Goal: Communication & Community: Answer question/provide support

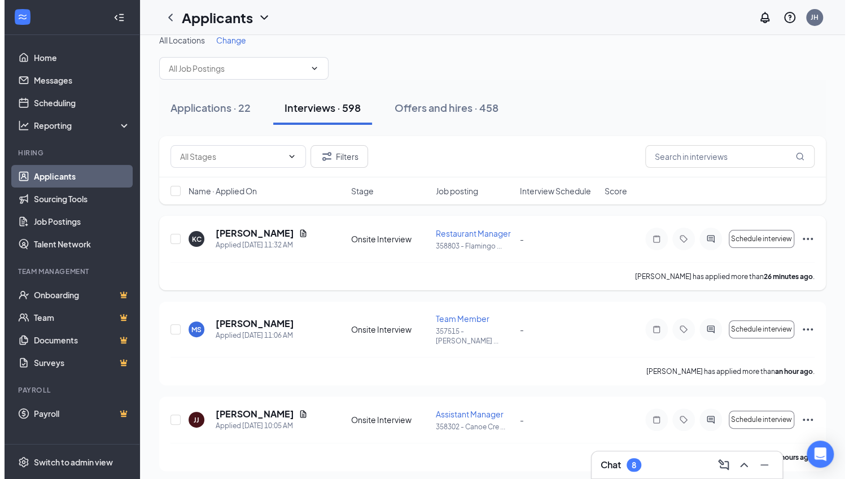
scroll to position [15, 0]
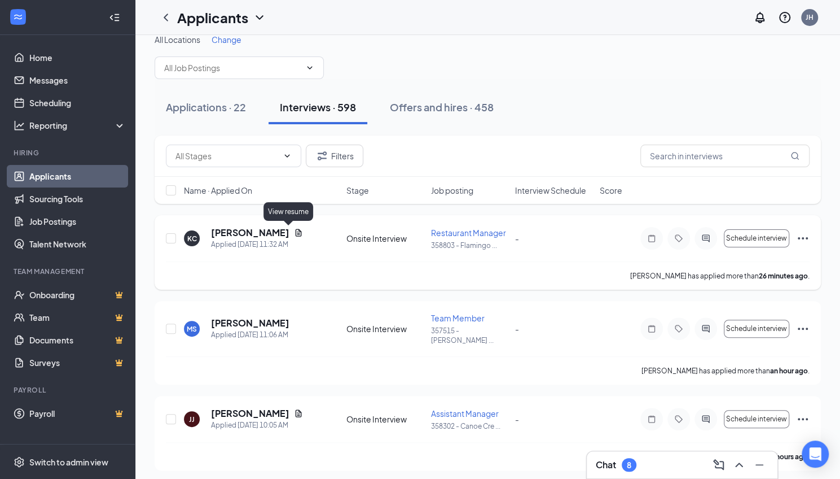
click at [294, 231] on icon "Document" at bounding box center [298, 232] width 9 height 9
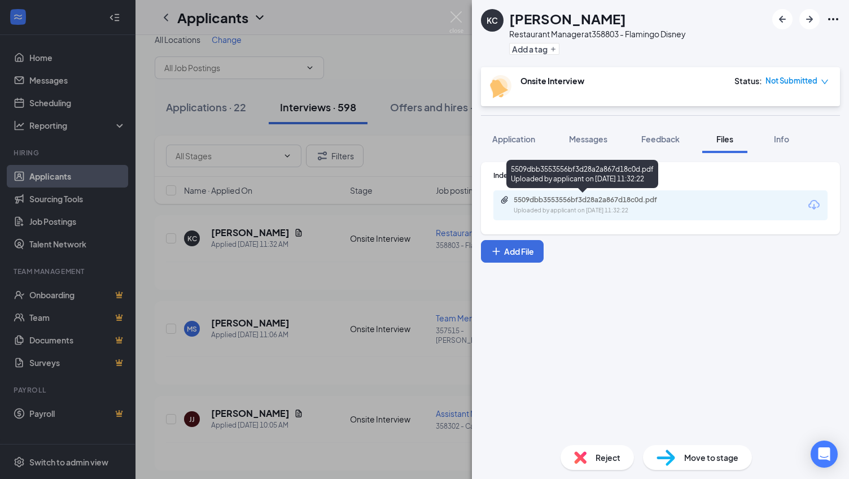
click at [591, 198] on div "5509dbb3553556bf3d28a2a867d18c0d.pdf" at bounding box center [593, 199] width 158 height 9
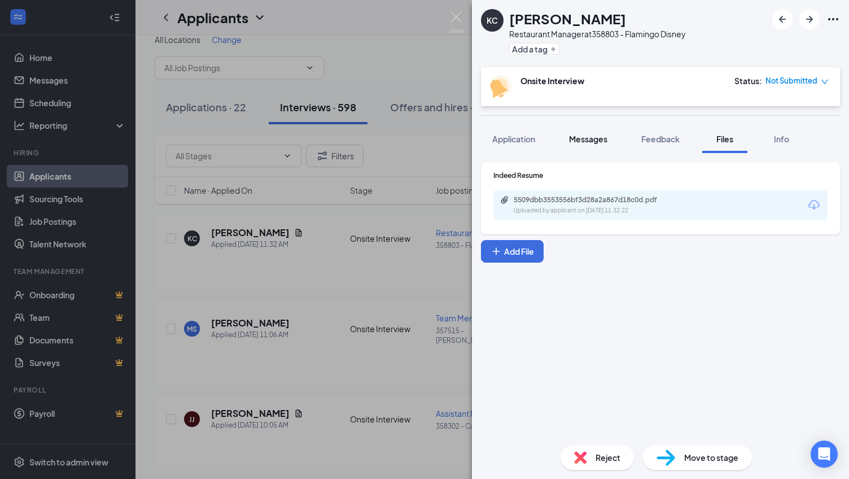
click at [586, 138] on span "Messages" at bounding box center [588, 139] width 38 height 10
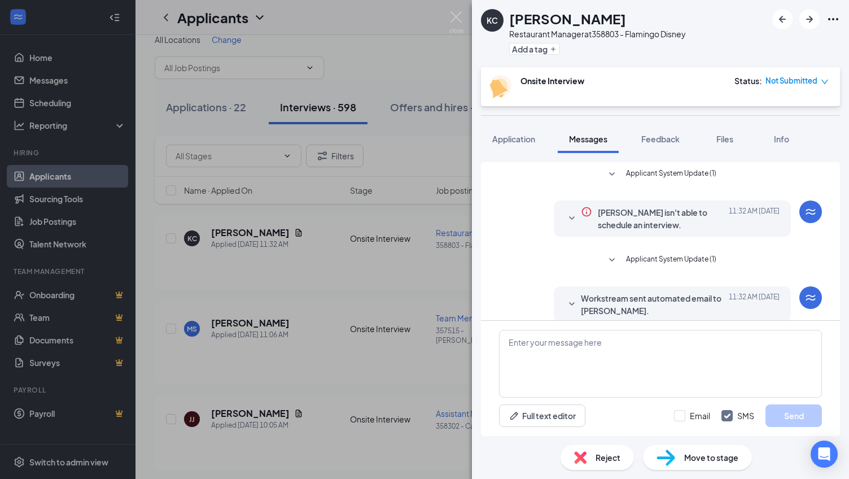
scroll to position [127, 0]
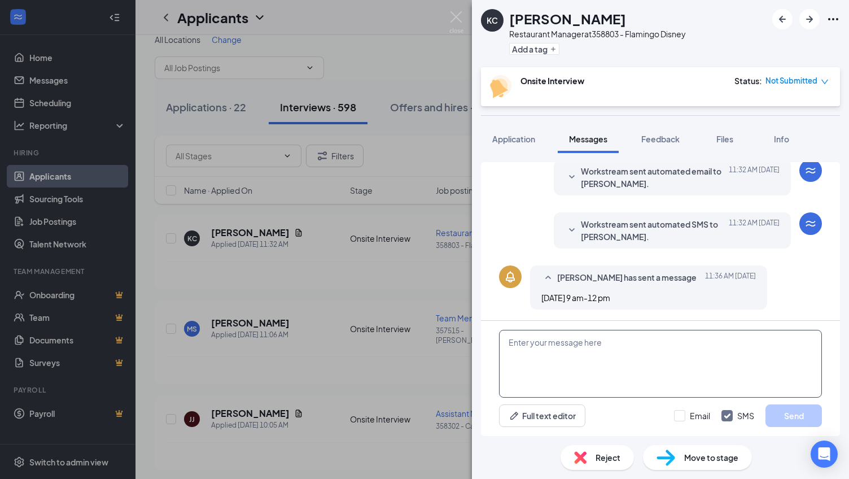
click at [561, 343] on textarea at bounding box center [660, 364] width 323 height 68
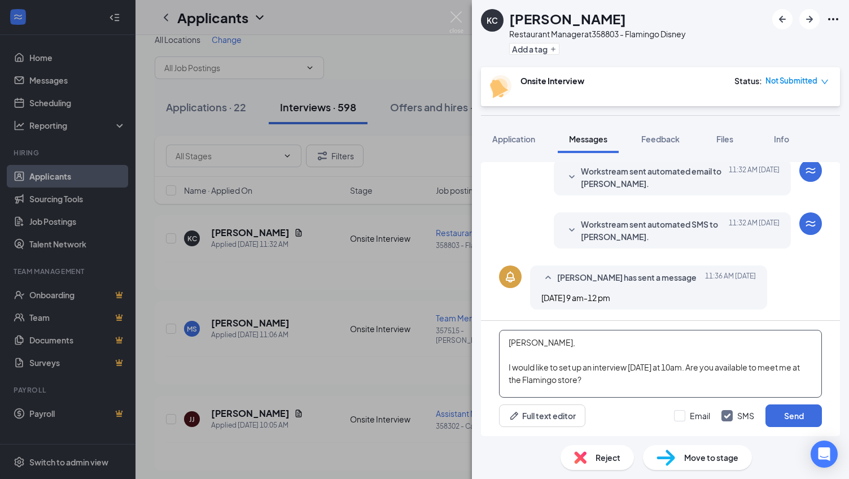
click at [507, 366] on textarea "[PERSON_NAME], I would like to set up an interview [DATE] at 10am. Are you avai…" at bounding box center [660, 364] width 323 height 68
type textarea "[PERSON_NAME], My name is [PERSON_NAME], I am the Director of Operations for [P…"
click at [681, 414] on input "Email" at bounding box center [692, 415] width 36 height 11
checkbox input "true"
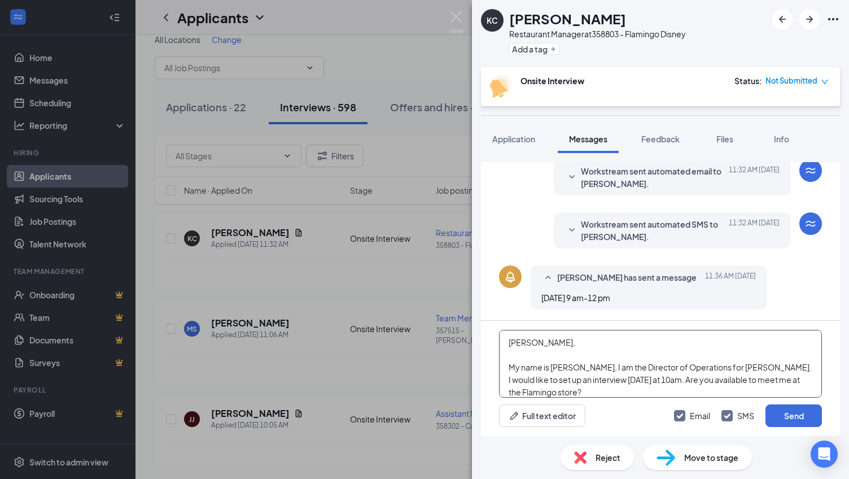
scroll to position [6, 0]
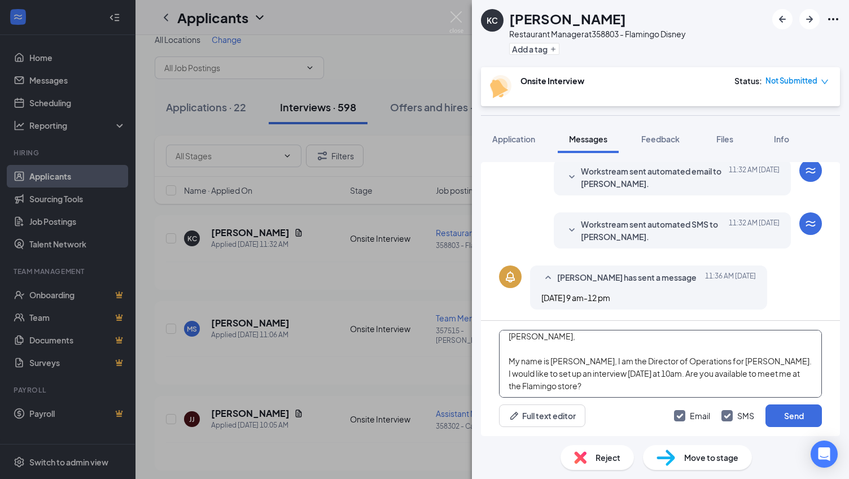
click at [621, 378] on textarea "[PERSON_NAME], My name is [PERSON_NAME], I am the Director of Operations for [P…" at bounding box center [660, 364] width 323 height 68
click at [596, 390] on textarea "[PERSON_NAME], My name is [PERSON_NAME], I am the Director of Operations for [P…" at bounding box center [660, 364] width 323 height 68
type textarea "[PERSON_NAME], My name is [PERSON_NAME], I am the Director of Operations for [P…"
click at [792, 415] on button "Send" at bounding box center [793, 415] width 56 height 23
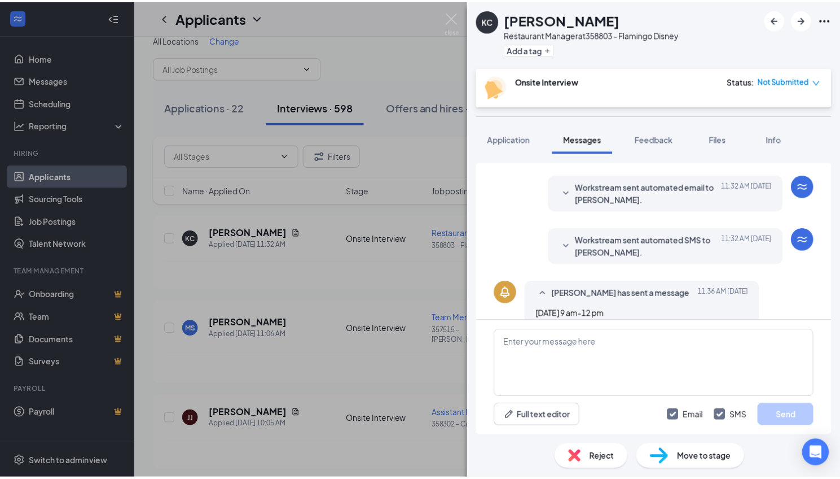
scroll to position [111, 0]
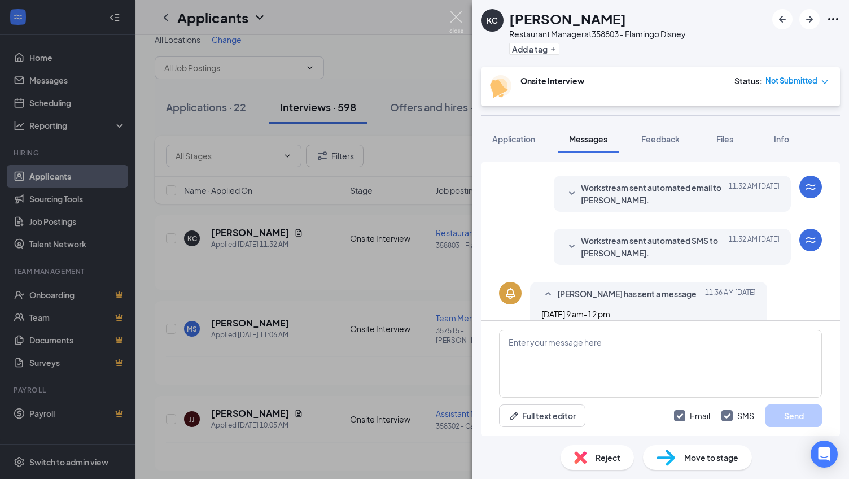
click at [454, 15] on img at bounding box center [456, 22] width 14 height 22
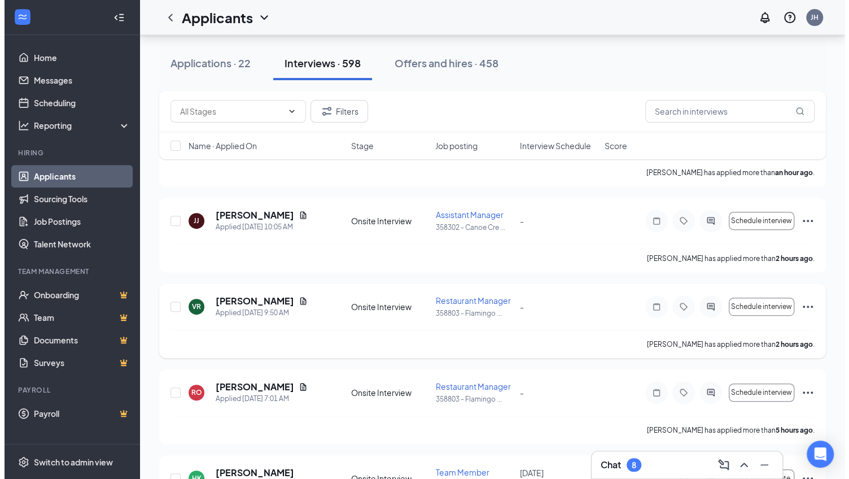
scroll to position [213, 0]
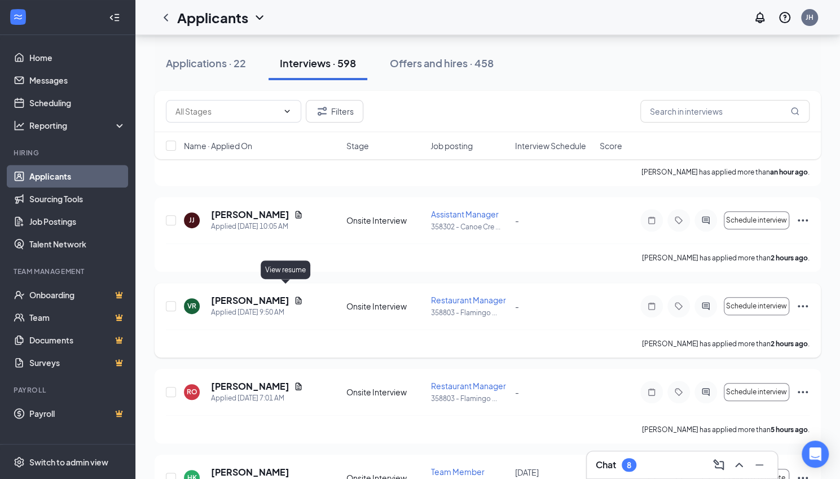
click at [294, 296] on icon "Document" at bounding box center [298, 300] width 9 height 9
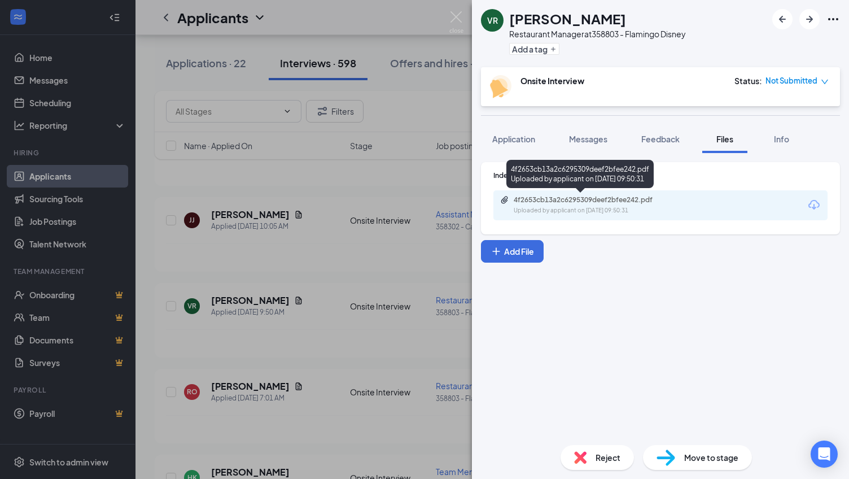
click at [606, 201] on div "4f2653cb13a2c6295309deef2bfee242.pdf" at bounding box center [593, 199] width 158 height 9
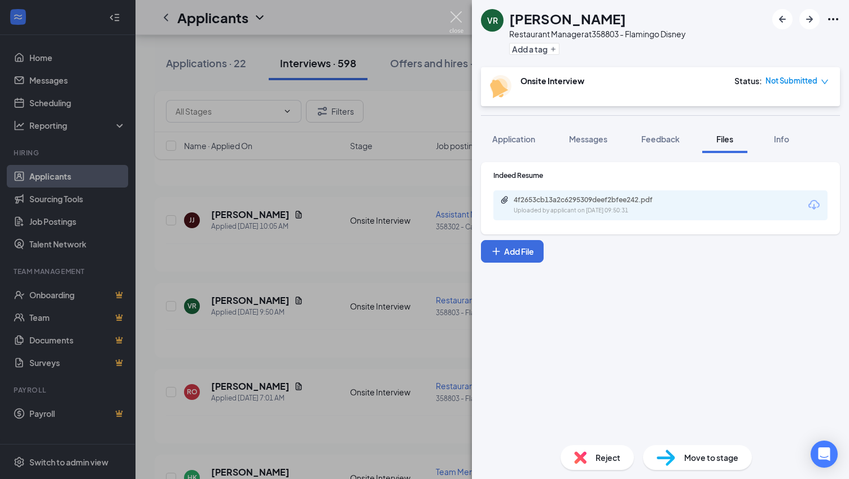
click at [454, 17] on img at bounding box center [456, 22] width 14 height 22
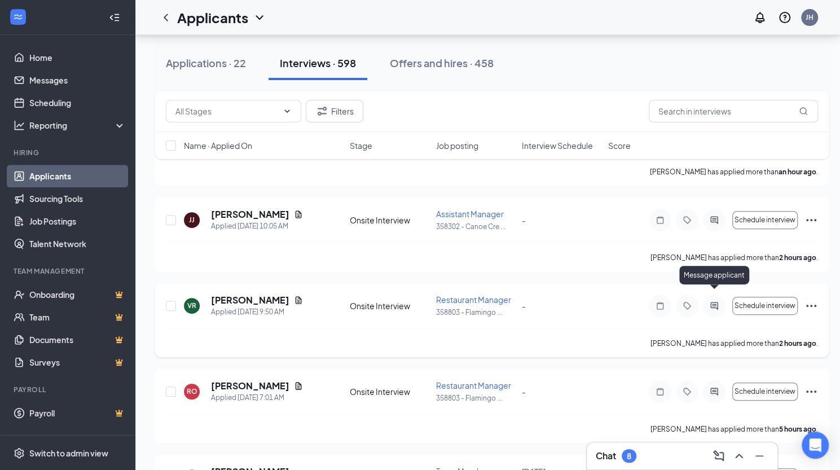
click at [710, 301] on icon "ActiveChat" at bounding box center [715, 305] width 14 height 9
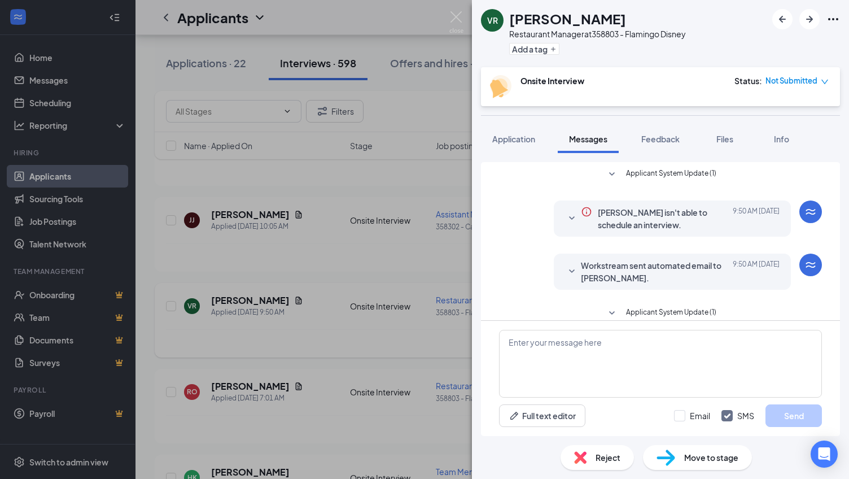
scroll to position [127, 0]
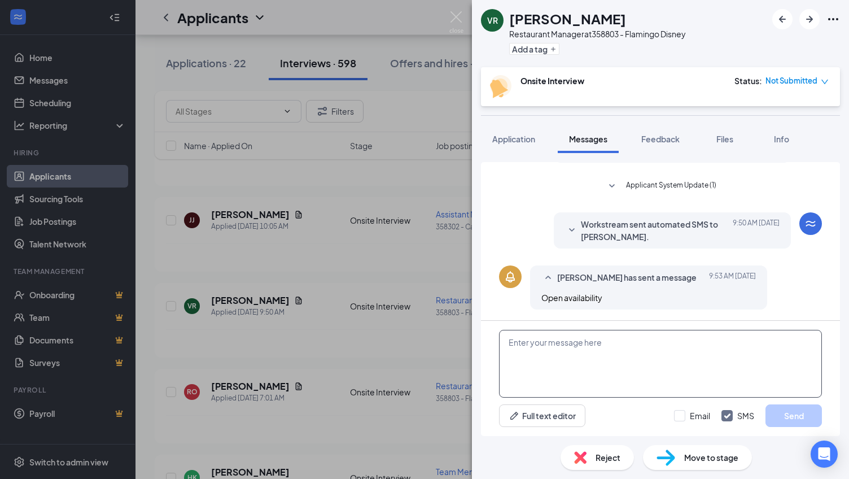
click at [555, 352] on textarea at bounding box center [660, 364] width 323 height 68
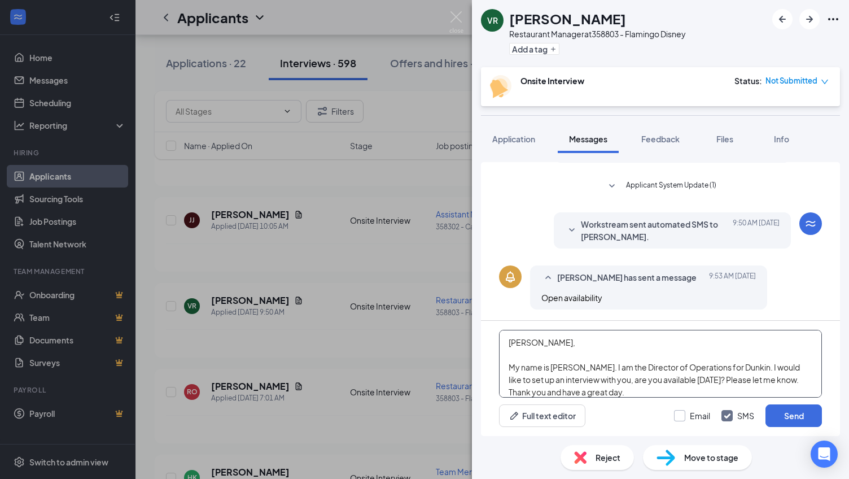
type textarea "[PERSON_NAME], My name is [PERSON_NAME]. I am the Director of Operations for Du…"
click at [680, 416] on input "Email" at bounding box center [692, 415] width 36 height 11
checkbox input "true"
click at [796, 414] on button "Send" at bounding box center [793, 415] width 56 height 23
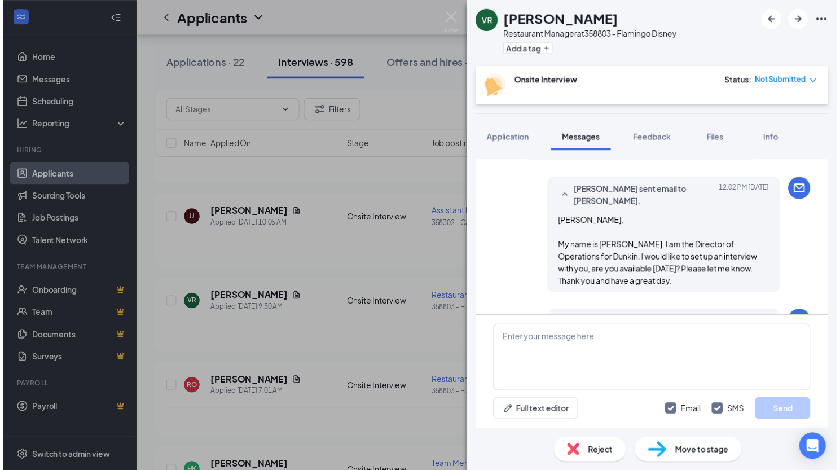
scroll to position [396, 0]
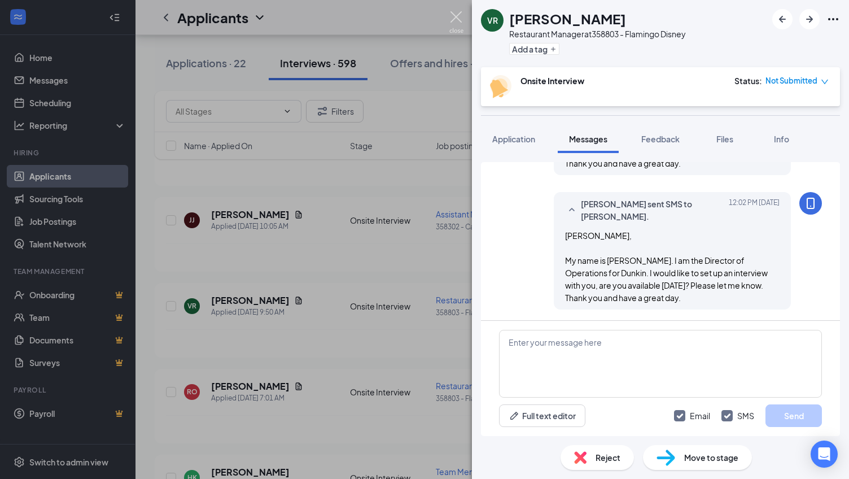
click at [456, 17] on img at bounding box center [456, 22] width 14 height 22
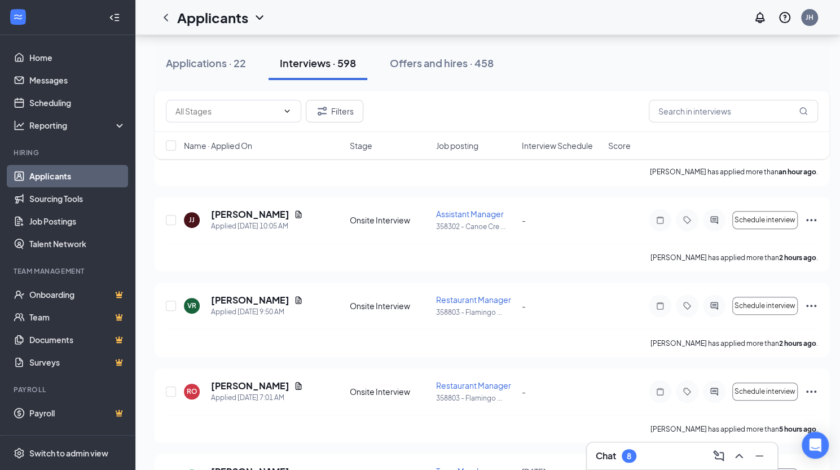
click at [740, 458] on icon "ChevronUp" at bounding box center [739, 456] width 14 height 14
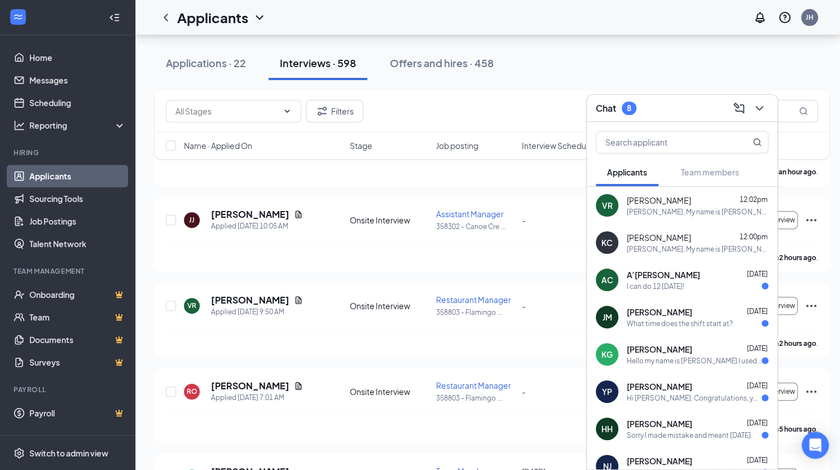
click at [682, 282] on div "I can do 12 [DATE]!" at bounding box center [656, 287] width 58 height 10
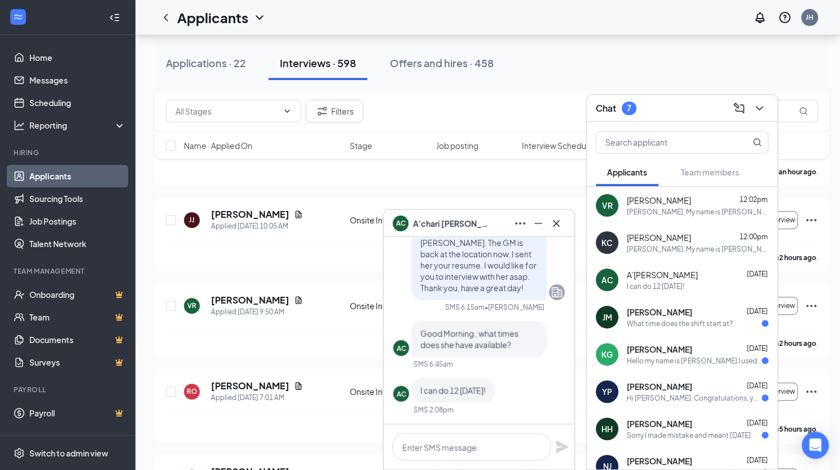
click at [668, 317] on span "[PERSON_NAME]" at bounding box center [659, 311] width 65 height 11
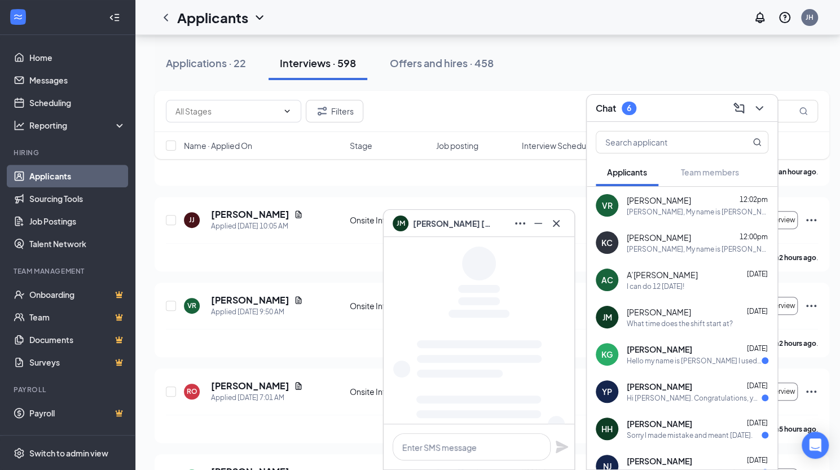
click at [654, 282] on div "I can do 12 [DATE]!" at bounding box center [656, 287] width 58 height 10
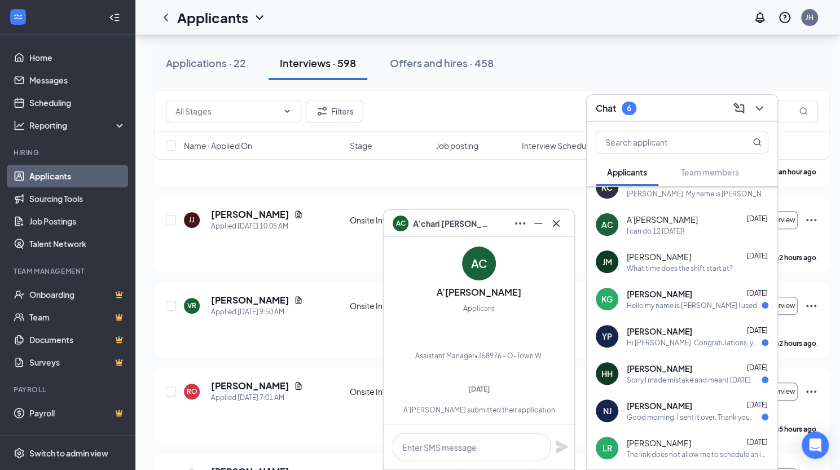
scroll to position [64, 0]
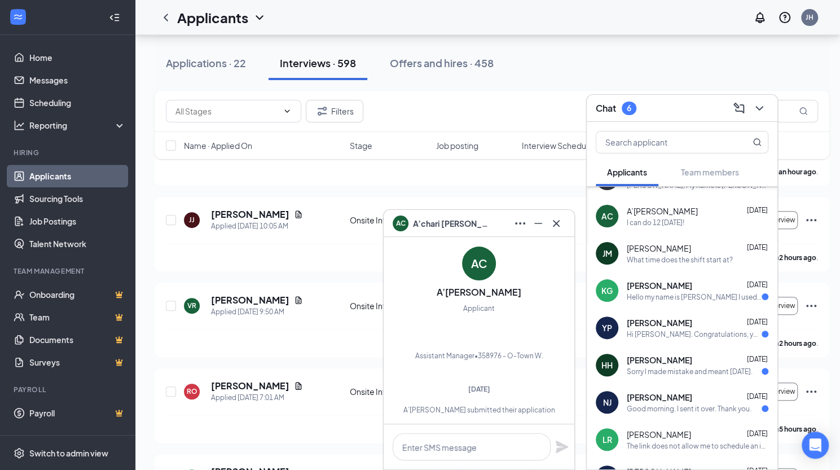
click at [667, 277] on div "KG [PERSON_NAME] [DATE] Hello my name is [PERSON_NAME] I used to work at this l…" at bounding box center [682, 290] width 191 height 37
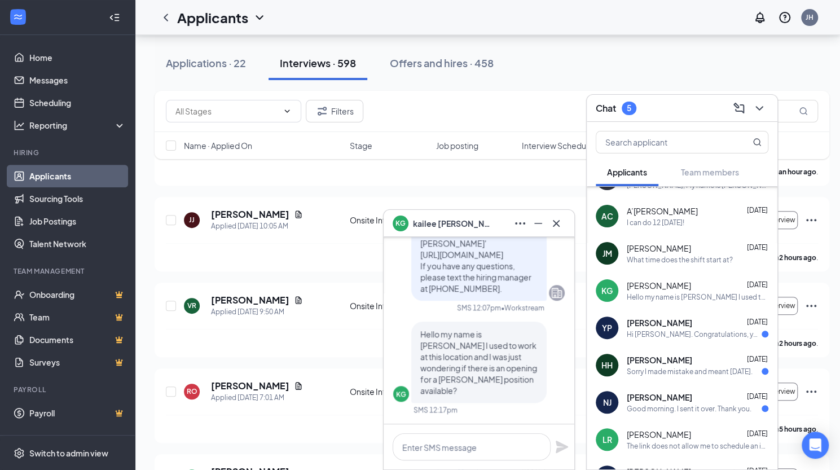
scroll to position [-500, 0]
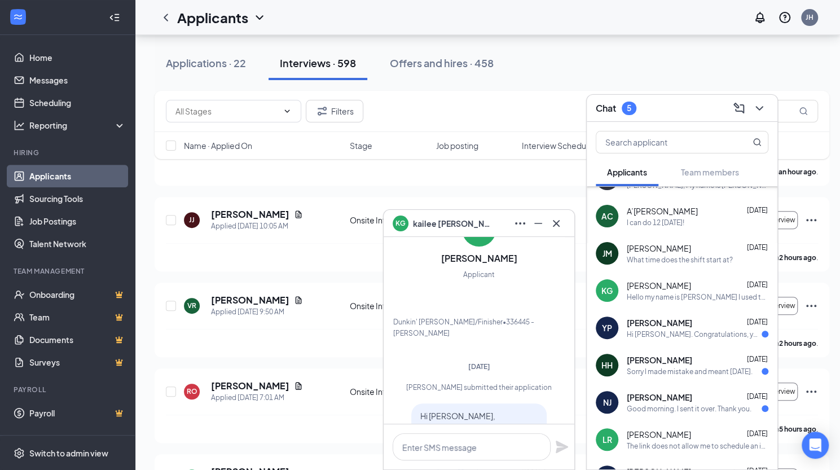
click at [678, 322] on span "[PERSON_NAME]" at bounding box center [659, 322] width 65 height 11
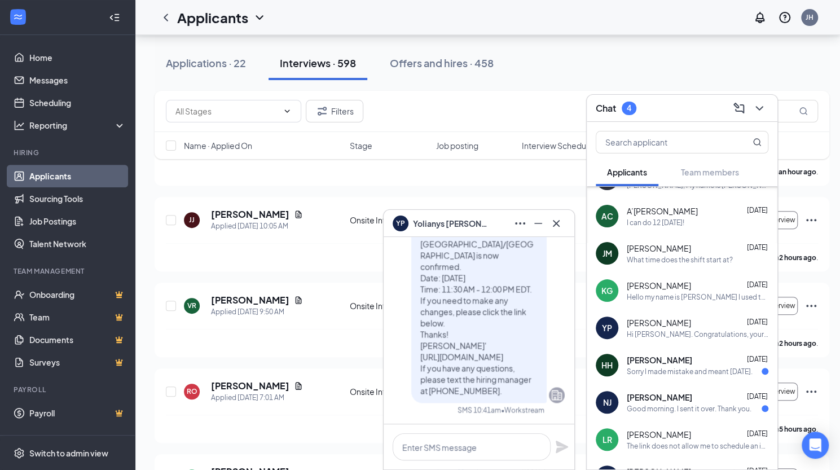
click at [691, 367] on div "Sorry I made mistake and meant [DATE]." at bounding box center [690, 372] width 126 height 10
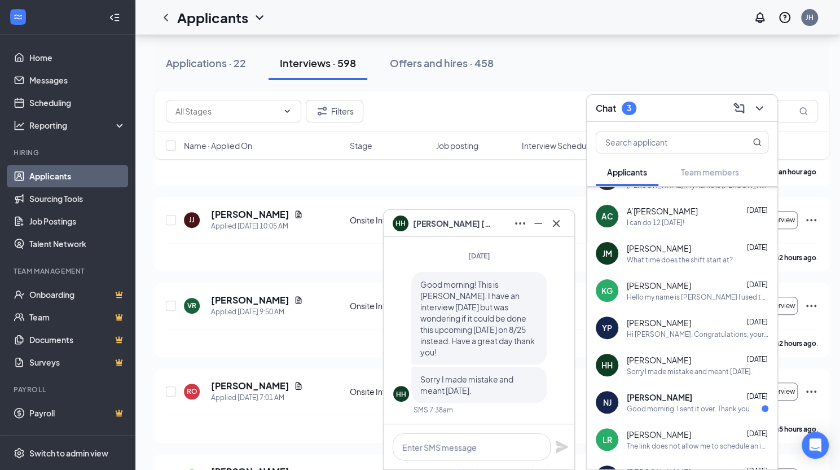
click at [676, 402] on span "[PERSON_NAME]" at bounding box center [659, 397] width 65 height 11
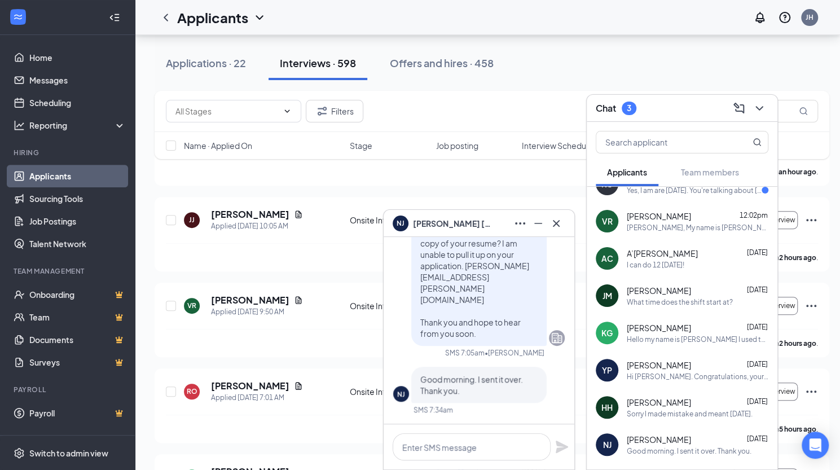
scroll to position [23, 0]
click at [681, 367] on span "[PERSON_NAME]" at bounding box center [659, 363] width 64 height 11
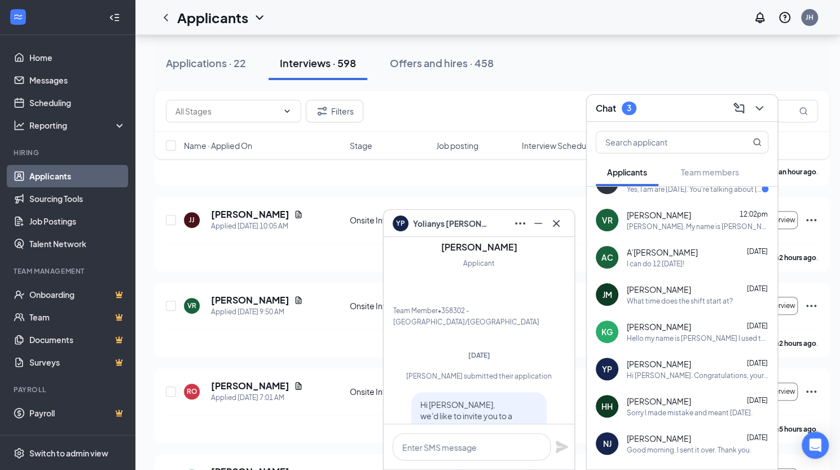
scroll to position [0, 0]
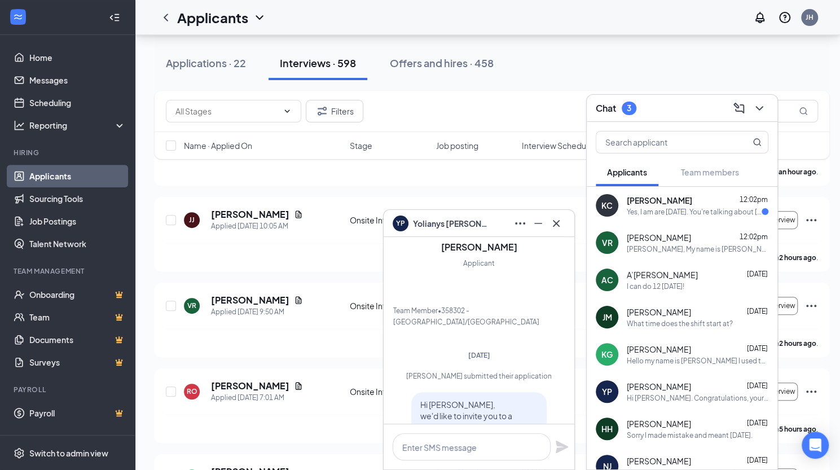
click at [662, 208] on div "Yes, I am are [DATE]. You're talking about [DATE] I'm available." at bounding box center [694, 212] width 135 height 10
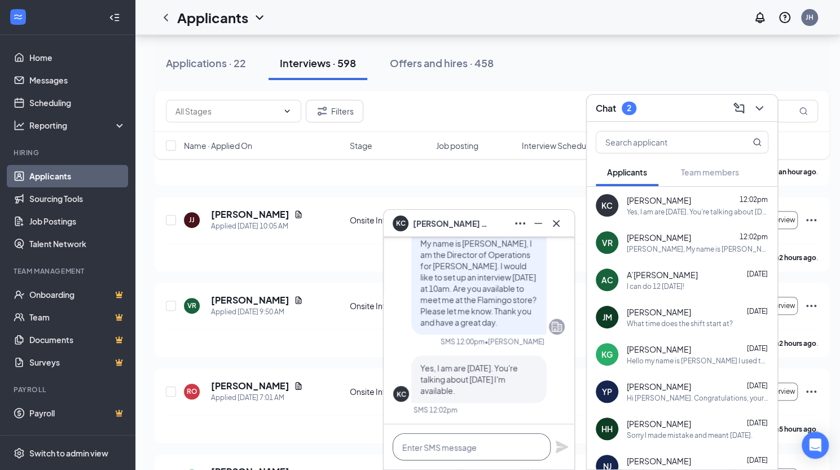
click at [431, 445] on textarea at bounding box center [472, 446] width 158 height 27
click at [433, 449] on textarea at bounding box center [472, 446] width 158 height 27
type textarea "Okay I will see you at 10am [DATE]."
click at [560, 443] on icon "Plane" at bounding box center [562, 447] width 12 height 12
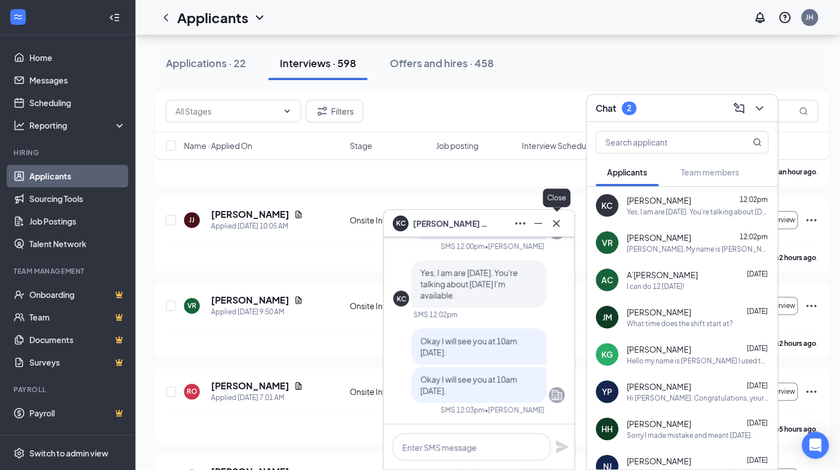
click at [558, 221] on icon "Cross" at bounding box center [556, 223] width 7 height 7
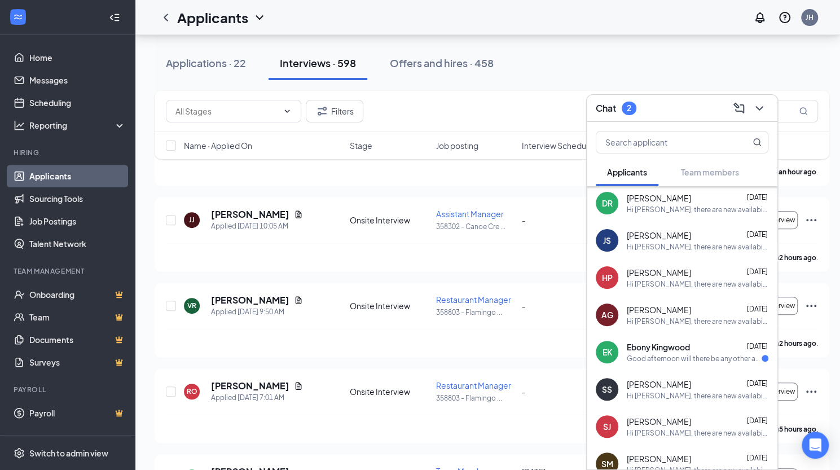
scroll to position [1569, 0]
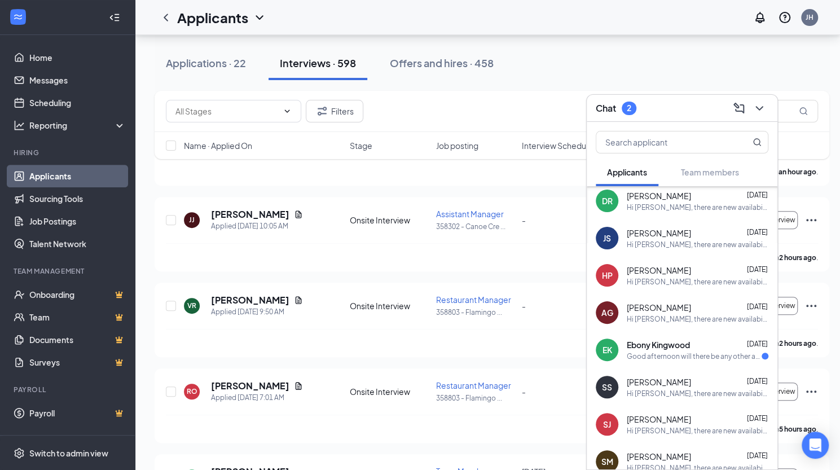
click at [664, 352] on div "Good afternoon will there be any other available dates besides [DATE]?" at bounding box center [694, 357] width 135 height 10
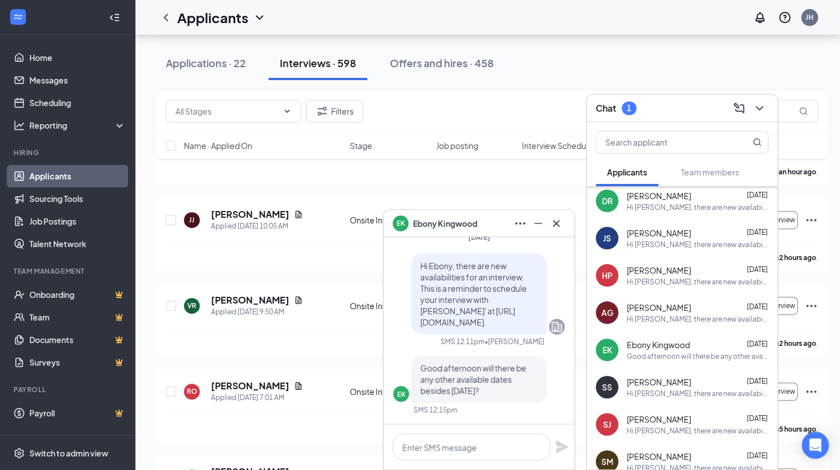
click at [648, 303] on span "[PERSON_NAME]" at bounding box center [659, 307] width 64 height 11
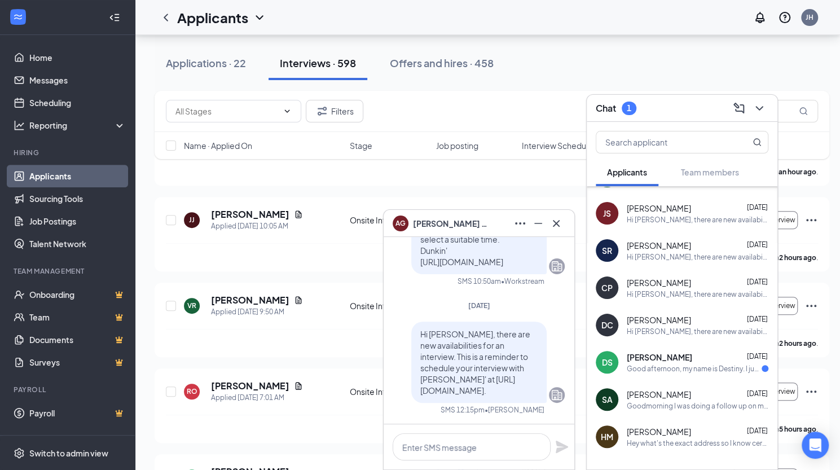
scroll to position [2338, 0]
click at [667, 364] on div "Good afternoon, my name is Destiny. I just wanted to let you know that I'm stil…" at bounding box center [694, 369] width 135 height 10
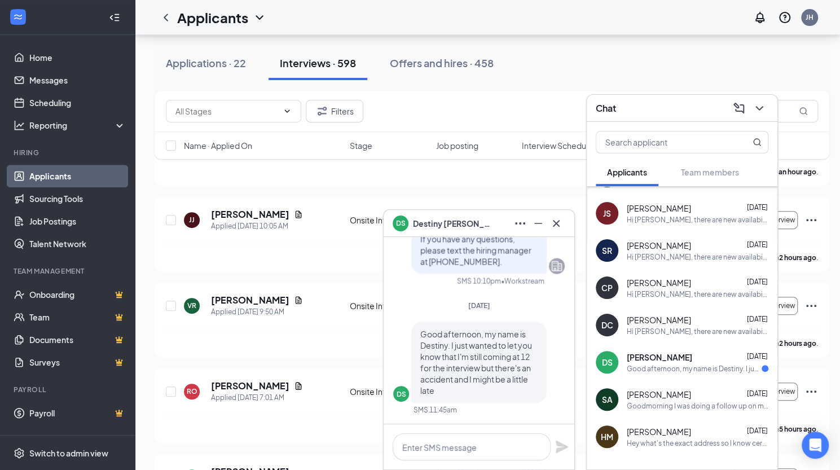
click at [647, 318] on span "[PERSON_NAME]" at bounding box center [659, 319] width 64 height 11
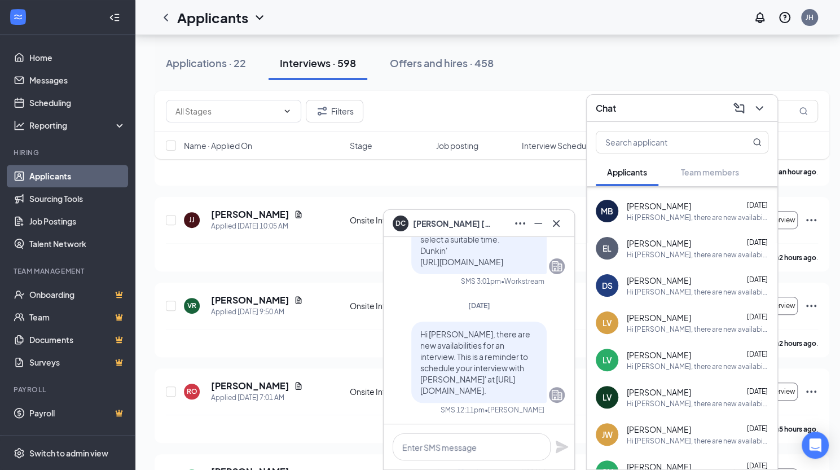
scroll to position [0, 0]
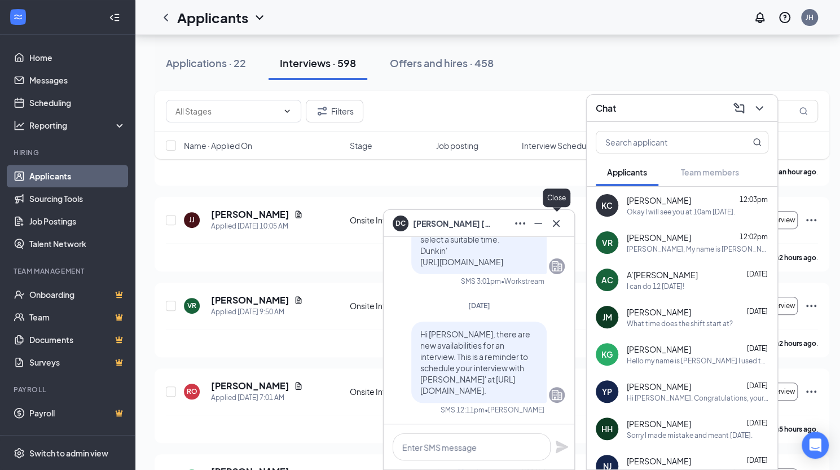
click at [555, 225] on icon "Cross" at bounding box center [556, 223] width 7 height 7
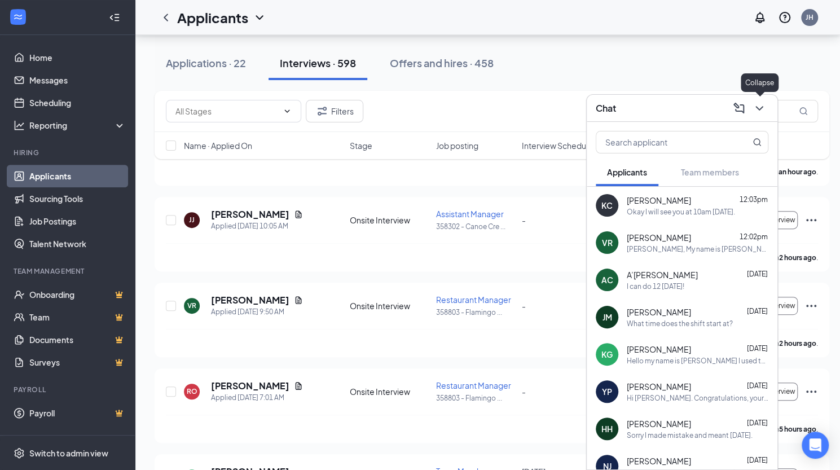
click at [754, 115] on icon "ChevronDown" at bounding box center [760, 109] width 14 height 14
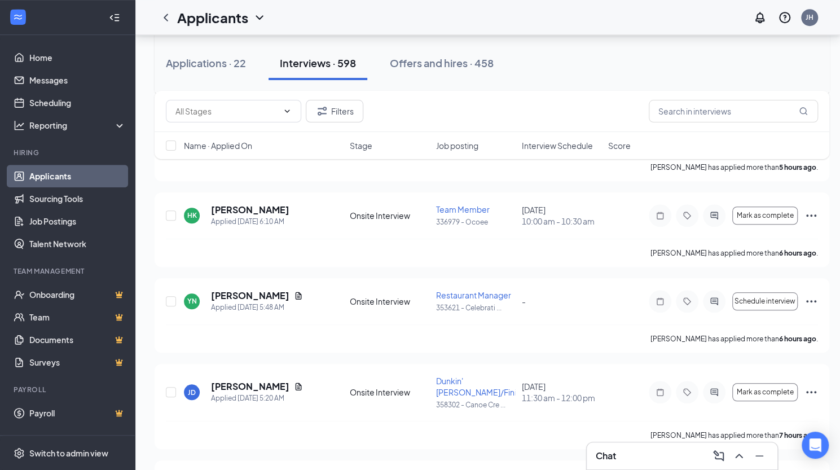
scroll to position [476, 0]
click at [294, 291] on icon "Document" at bounding box center [298, 295] width 9 height 9
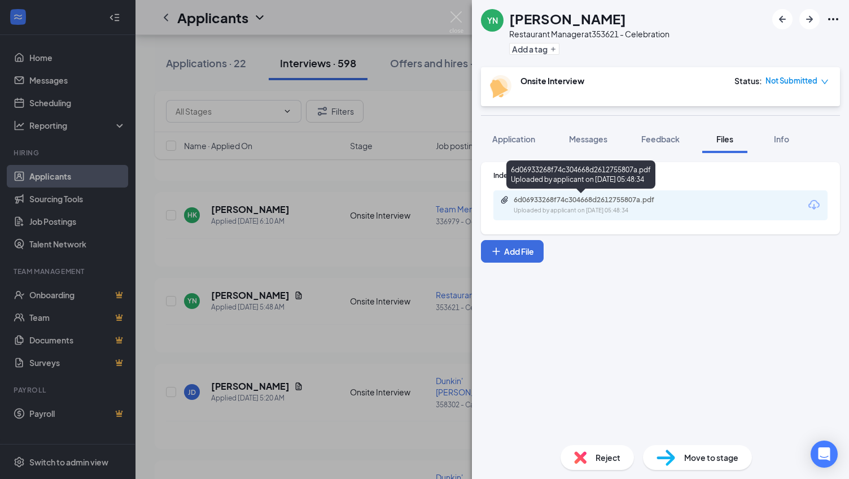
click at [569, 199] on div "6d06933268f74c304668d2612755807a.pdf" at bounding box center [593, 199] width 158 height 9
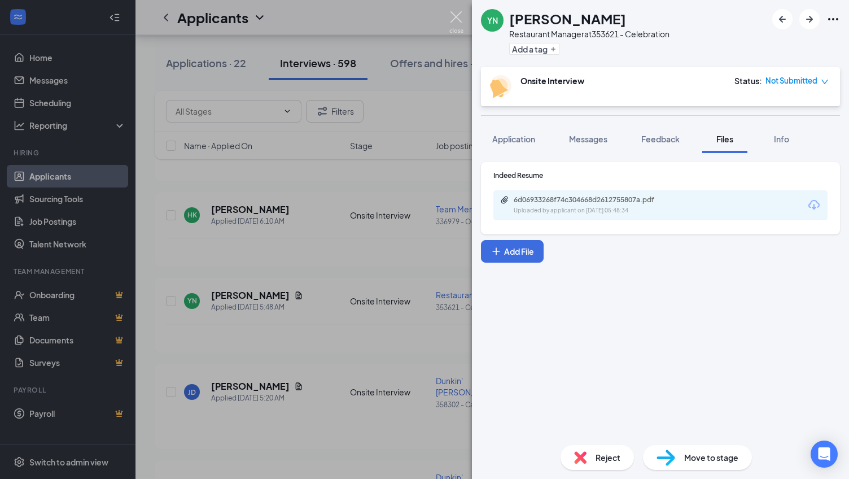
click at [455, 15] on img at bounding box center [456, 22] width 14 height 22
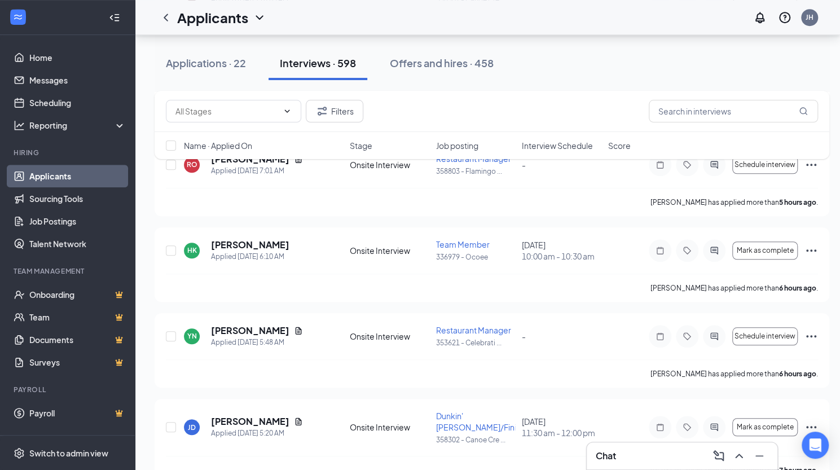
scroll to position [427, 0]
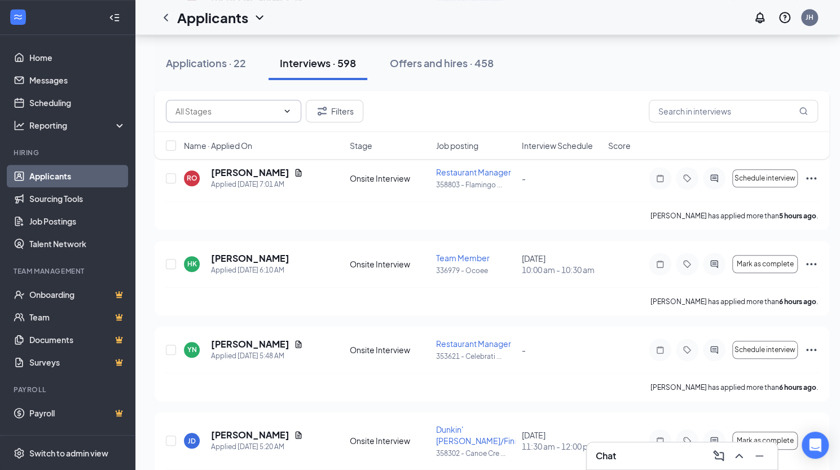
click at [286, 111] on icon "ChevronDown" at bounding box center [287, 111] width 9 height 9
click at [450, 91] on div "Filters" at bounding box center [492, 111] width 675 height 41
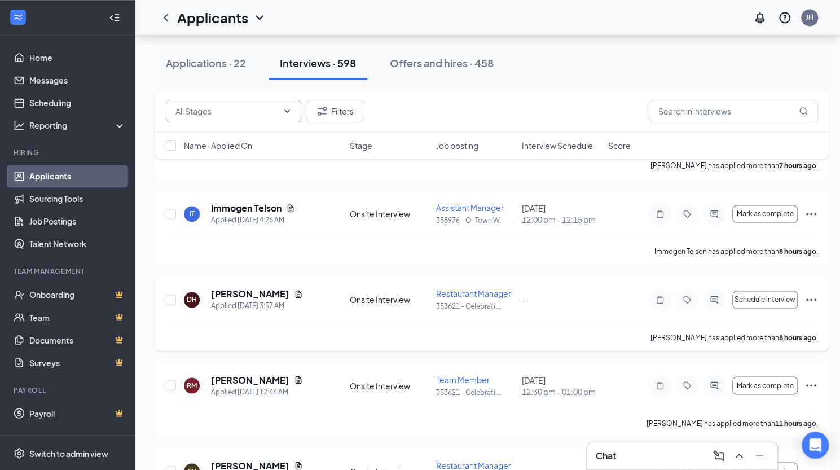
scroll to position [950, 0]
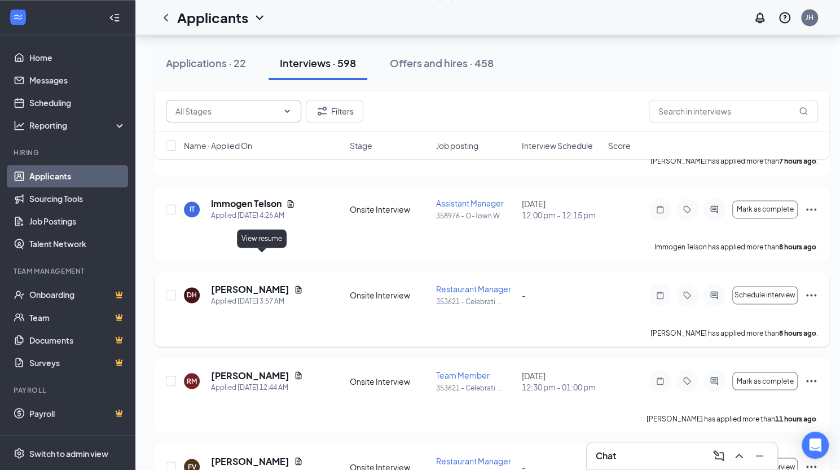
click at [294, 285] on icon "Document" at bounding box center [298, 289] width 9 height 9
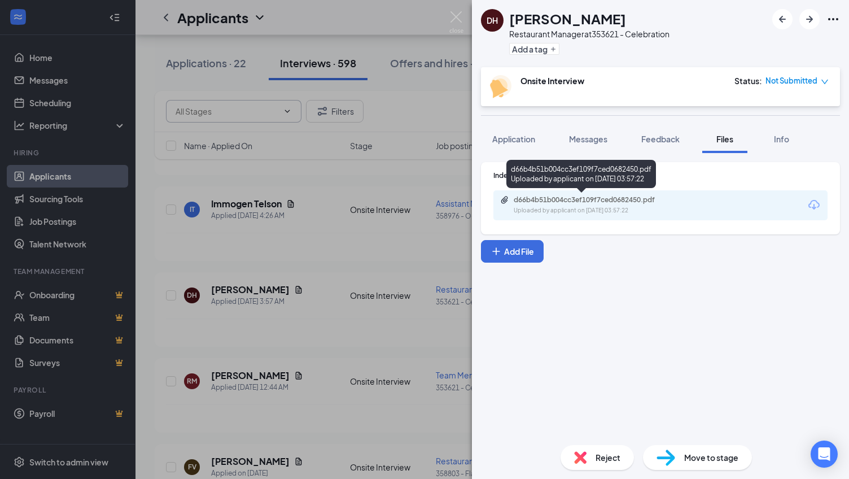
click at [600, 200] on div "d66b4b51b004cc3ef109f7ced0682450.pdf" at bounding box center [593, 199] width 158 height 9
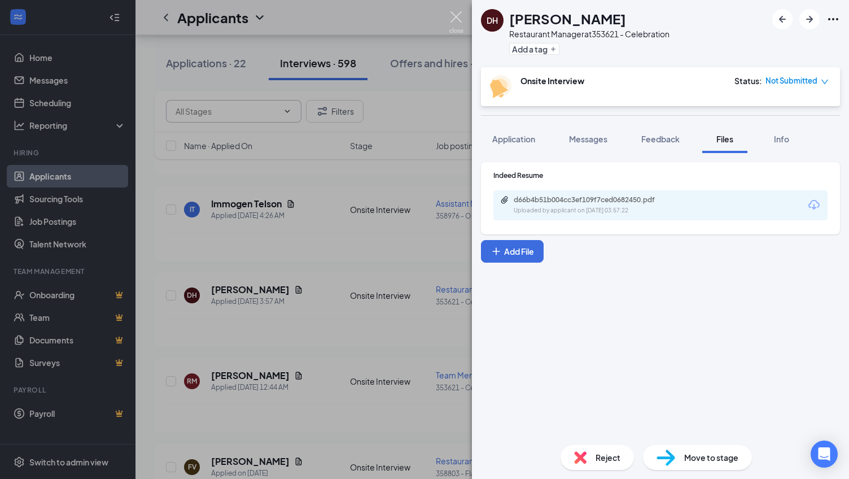
click at [458, 14] on img at bounding box center [456, 22] width 14 height 22
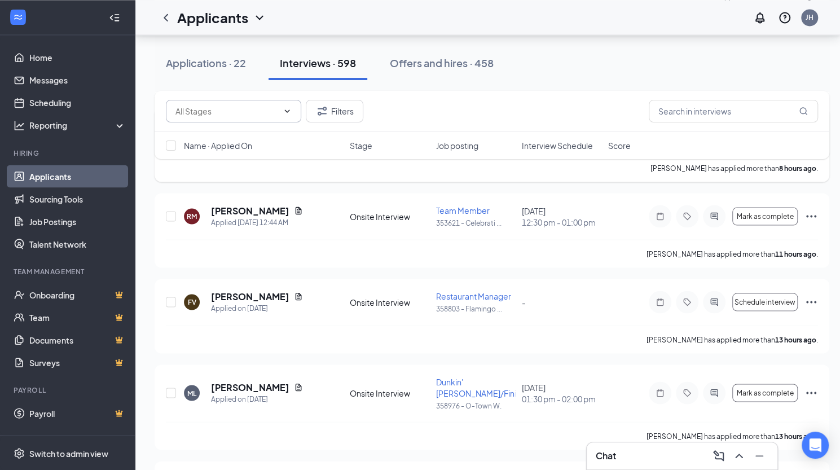
scroll to position [1116, 0]
click at [296, 292] on icon "Document" at bounding box center [299, 295] width 6 height 7
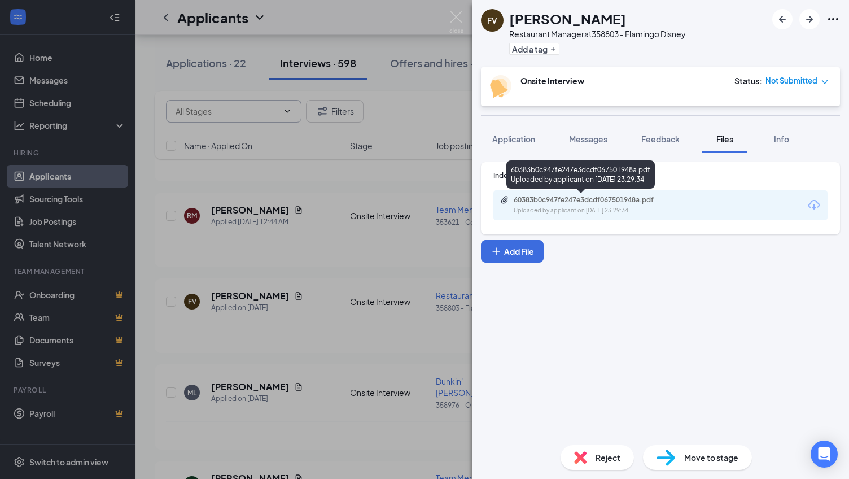
click at [577, 206] on div "Uploaded by applicant on [DATE] 23:29:34" at bounding box center [598, 210] width 169 height 9
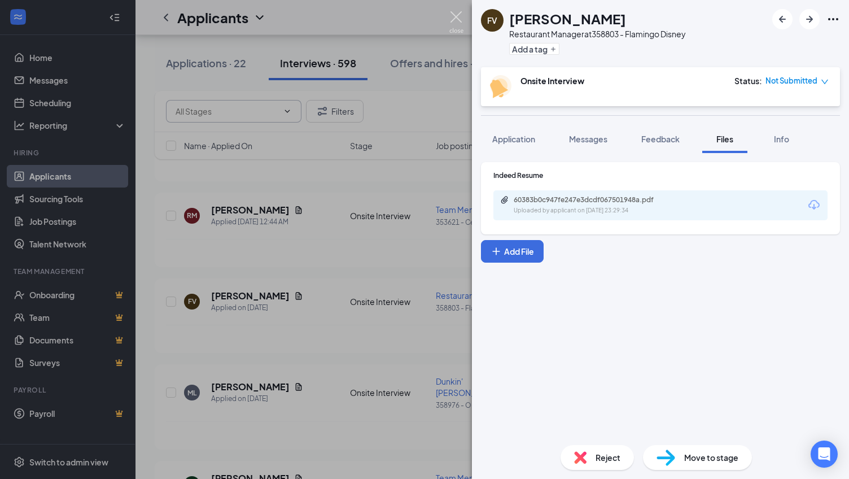
click at [459, 16] on img at bounding box center [456, 22] width 14 height 22
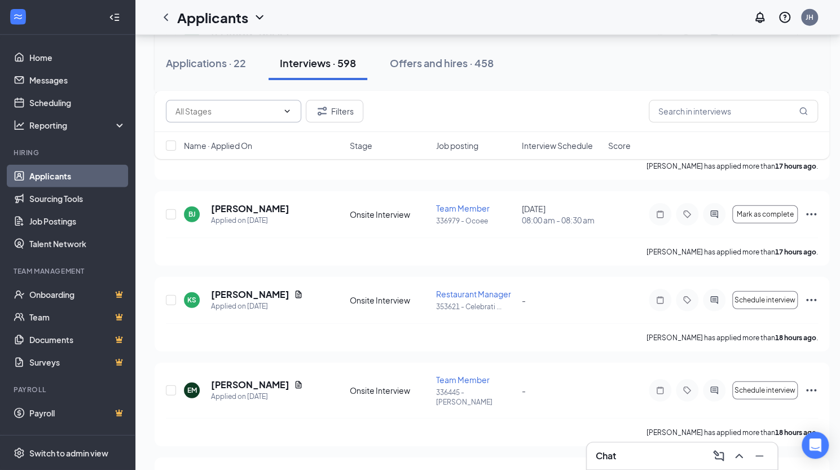
scroll to position [1653, 0]
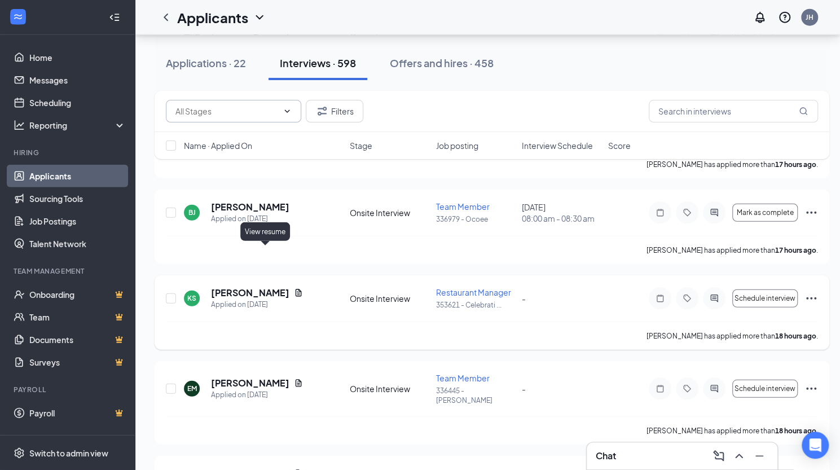
click at [296, 289] on icon "Document" at bounding box center [299, 292] width 6 height 7
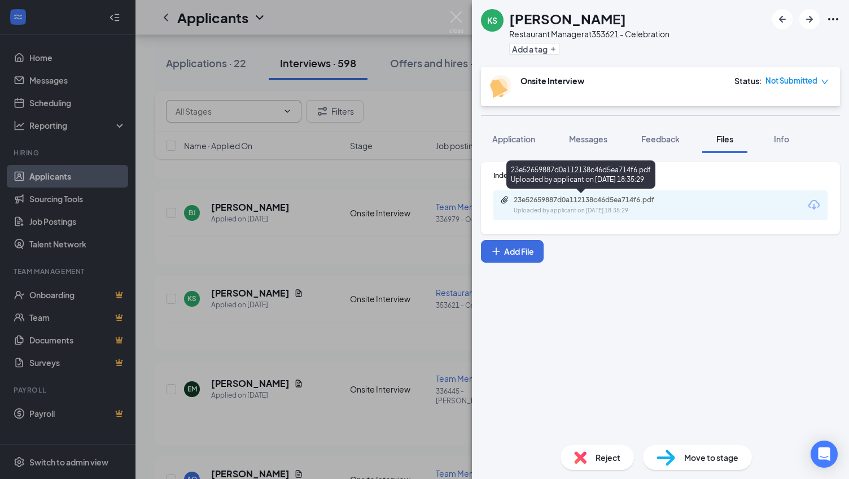
click at [606, 197] on div "23e52659887d0a112138c46d5ea714f6.pdf" at bounding box center [593, 199] width 158 height 9
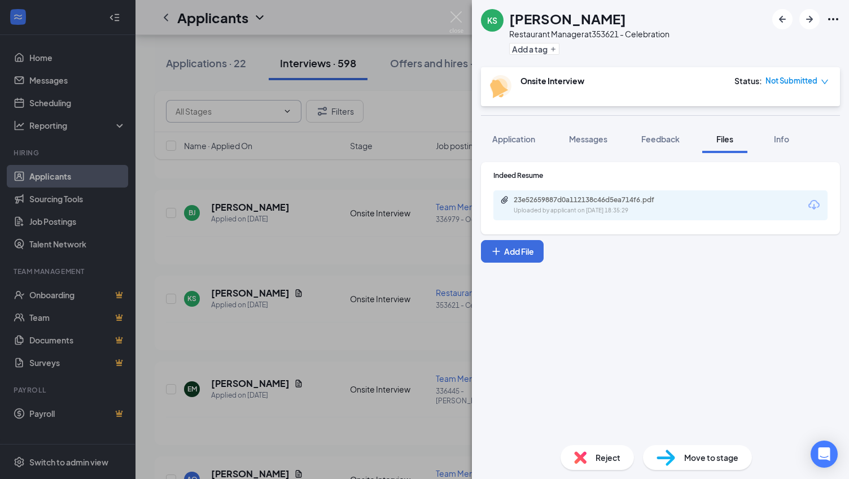
click at [453, 17] on img at bounding box center [456, 22] width 14 height 22
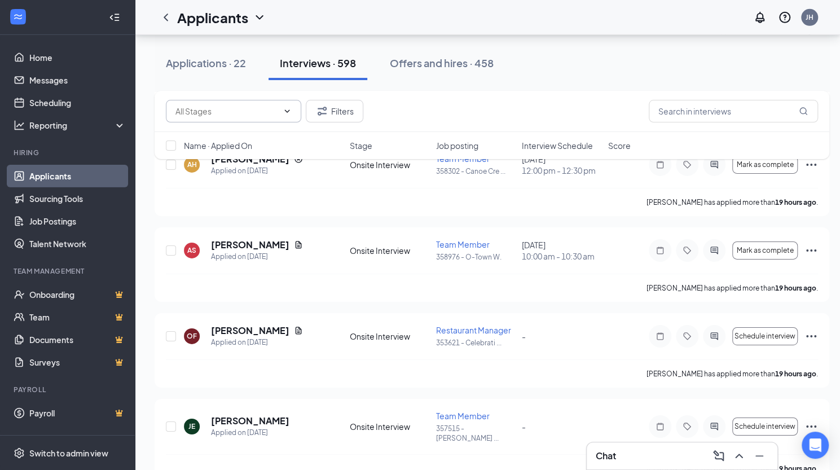
scroll to position [2053, 0]
click at [302, 326] on icon "Document" at bounding box center [299, 329] width 6 height 7
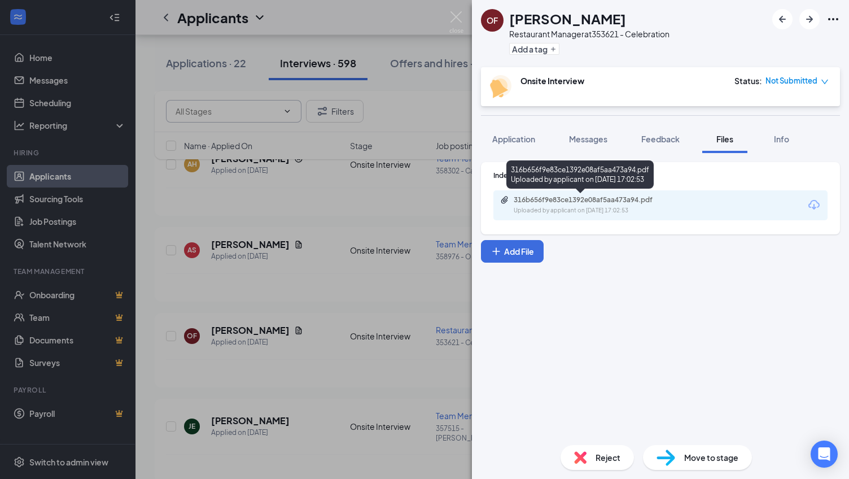
click at [593, 204] on div "316b656f9e83ce1392e08af5aa473a94.pdf" at bounding box center [593, 199] width 158 height 9
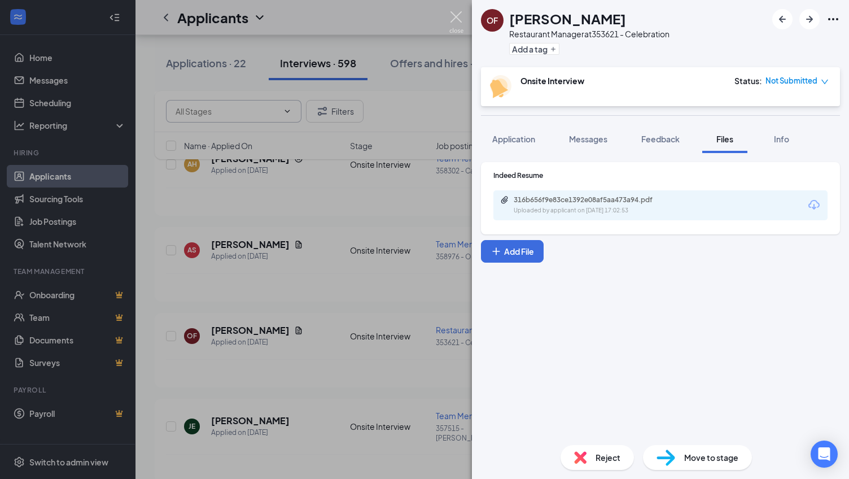
click at [455, 15] on img at bounding box center [456, 22] width 14 height 22
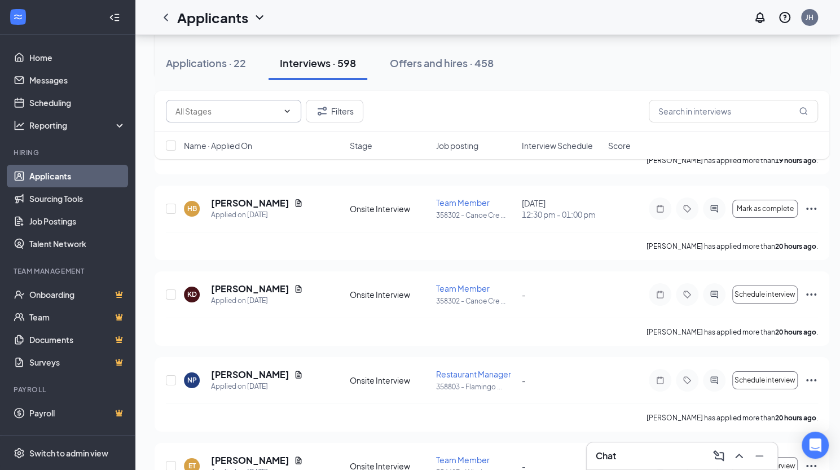
scroll to position [2361, 0]
click at [296, 371] on icon "Document" at bounding box center [299, 374] width 6 height 7
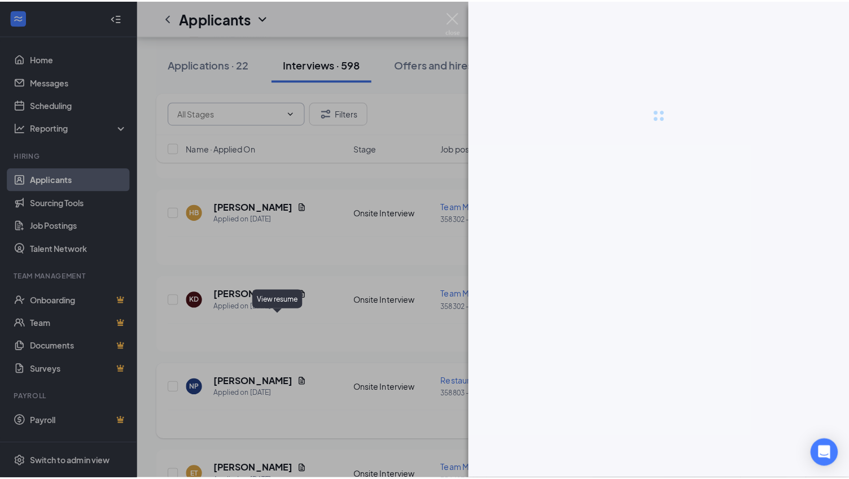
scroll to position [2353, 0]
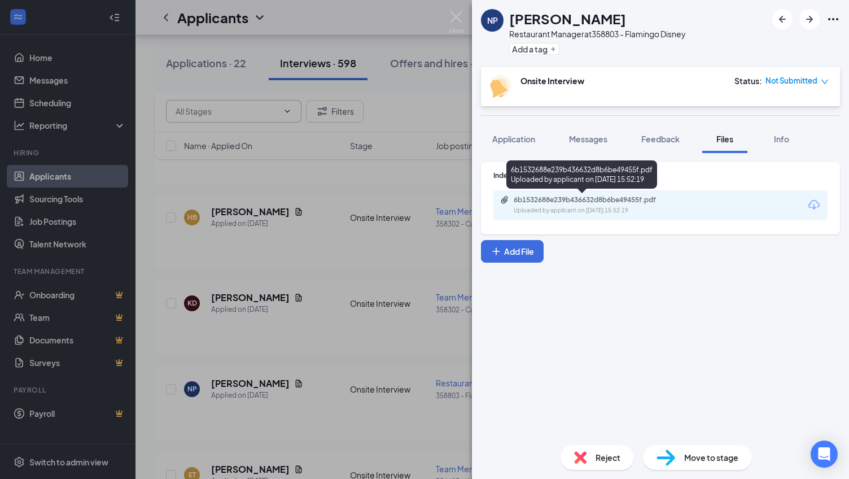
click at [568, 200] on div "6b1532688e239b436632d8b6be49455f.pdf" at bounding box center [593, 199] width 158 height 9
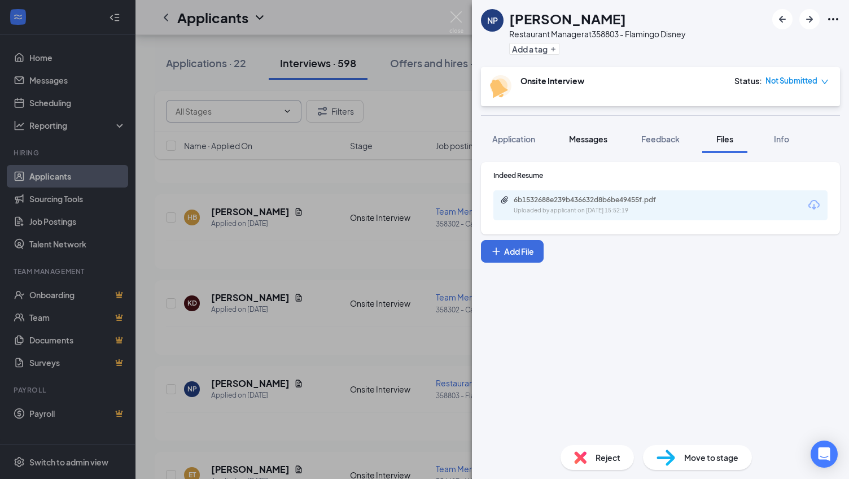
click at [590, 141] on span "Messages" at bounding box center [588, 139] width 38 height 10
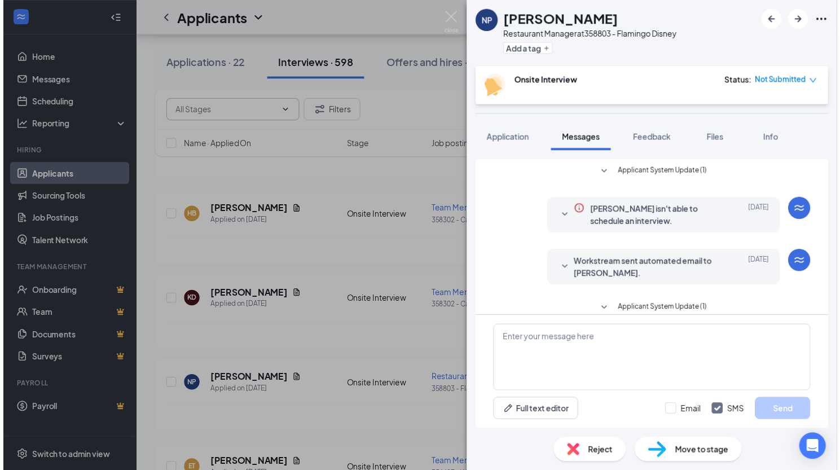
scroll to position [127, 0]
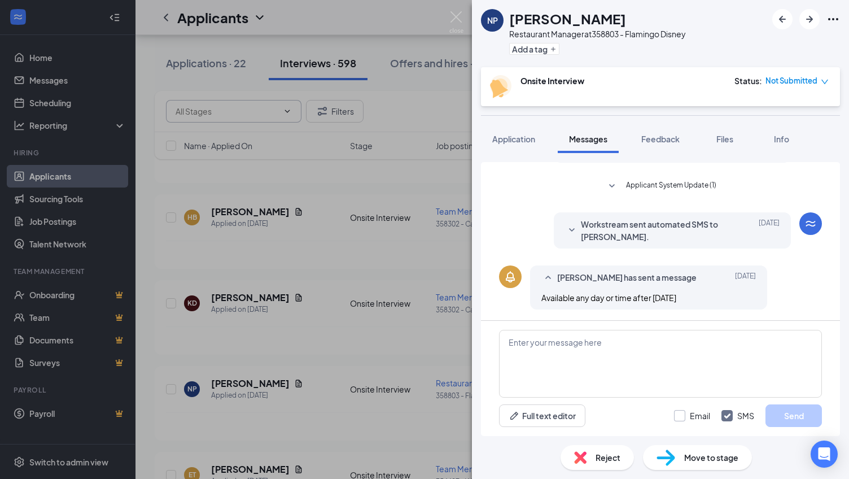
click at [679, 418] on input "Email" at bounding box center [692, 415] width 36 height 11
checkbox input "true"
click at [534, 349] on textarea at bounding box center [660, 364] width 323 height 68
type textarea "[PERSON_NAME],"
click at [455, 17] on img at bounding box center [456, 22] width 14 height 22
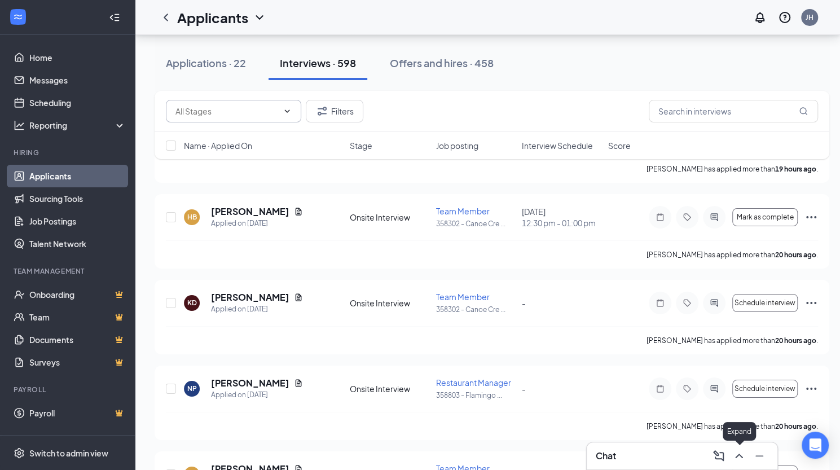
click at [739, 460] on icon "ChevronUp" at bounding box center [739, 456] width 14 height 14
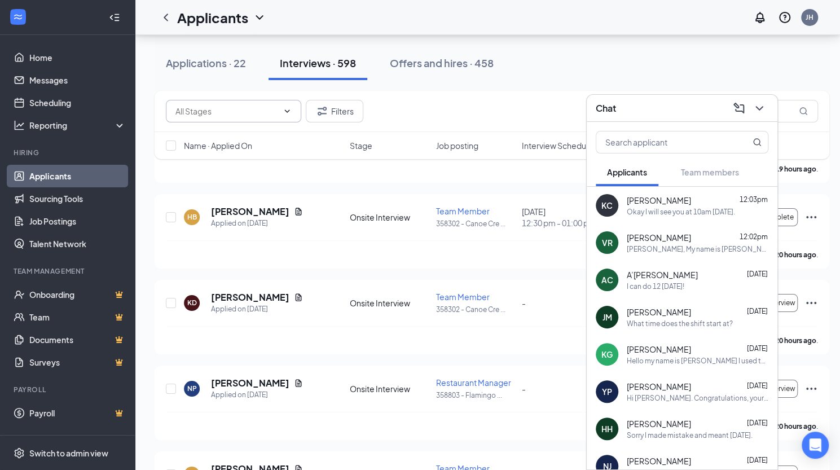
click at [650, 213] on div "Okay I will see you at 10am [DATE]." at bounding box center [681, 212] width 108 height 10
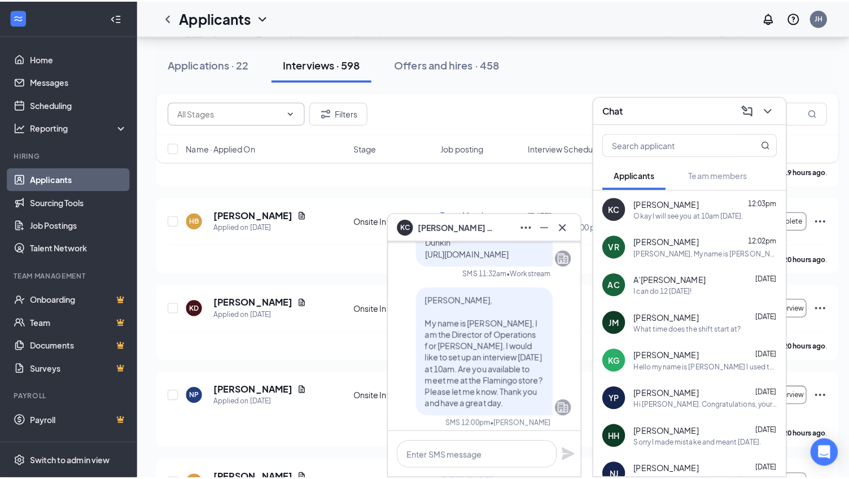
scroll to position [-190, 0]
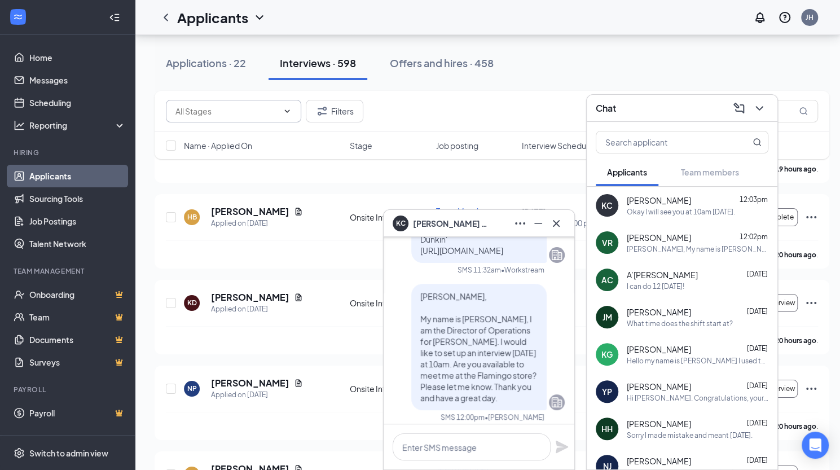
click at [420, 321] on span "[PERSON_NAME], My name is [PERSON_NAME], I am the Director of Operations for [P…" at bounding box center [478, 347] width 116 height 112
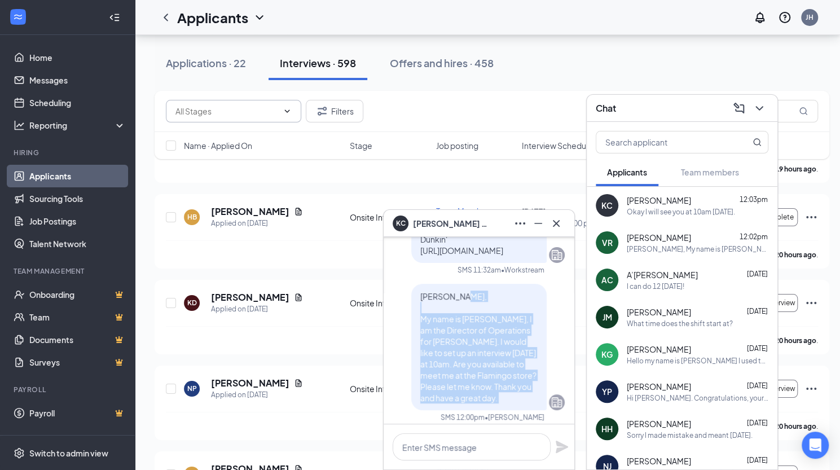
drag, startPoint x: 415, startPoint y: 321, endPoint x: 523, endPoint y: 398, distance: 131.9
click at [523, 398] on p "[PERSON_NAME], My name is [PERSON_NAME], I am the Director of Operations for [P…" at bounding box center [478, 347] width 117 height 113
drag, startPoint x: 523, startPoint y: 398, endPoint x: 468, endPoint y: 357, distance: 67.7
copy span "My name is [PERSON_NAME], I am the Director of Operations for Dunkin. I would l…"
click at [559, 225] on icon "Cross" at bounding box center [557, 224] width 14 height 14
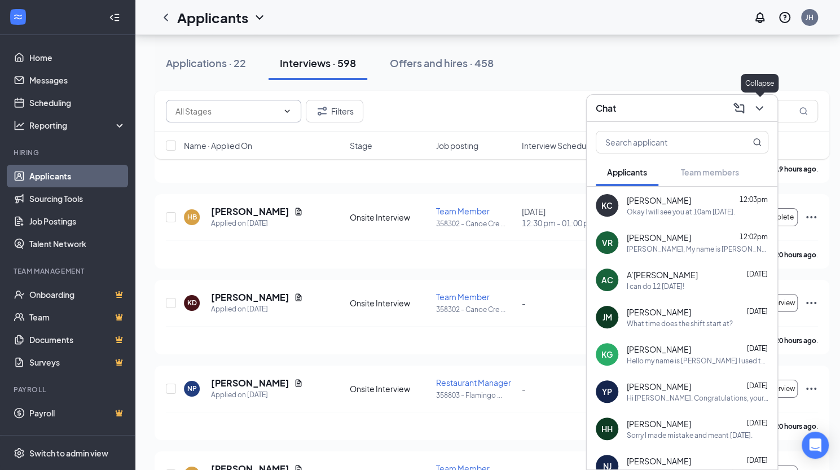
click at [756, 99] on div at bounding box center [758, 108] width 20 height 18
click at [757, 106] on icon "ChevronDown" at bounding box center [760, 109] width 14 height 14
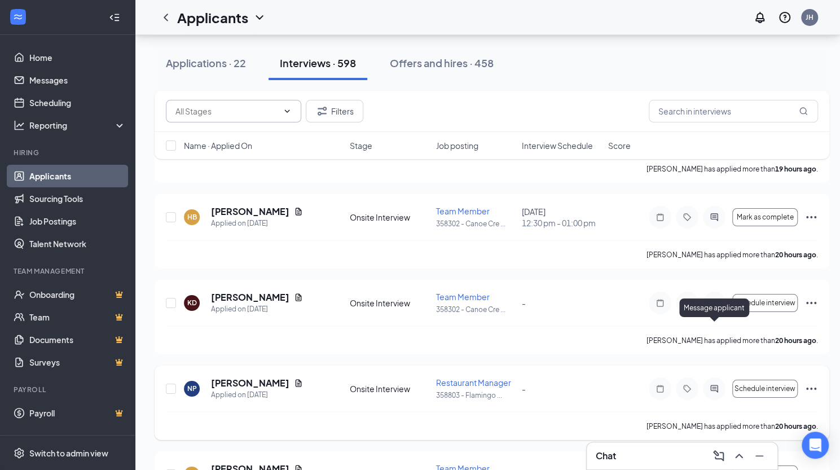
click at [714, 384] on icon "ActiveChat" at bounding box center [715, 388] width 14 height 9
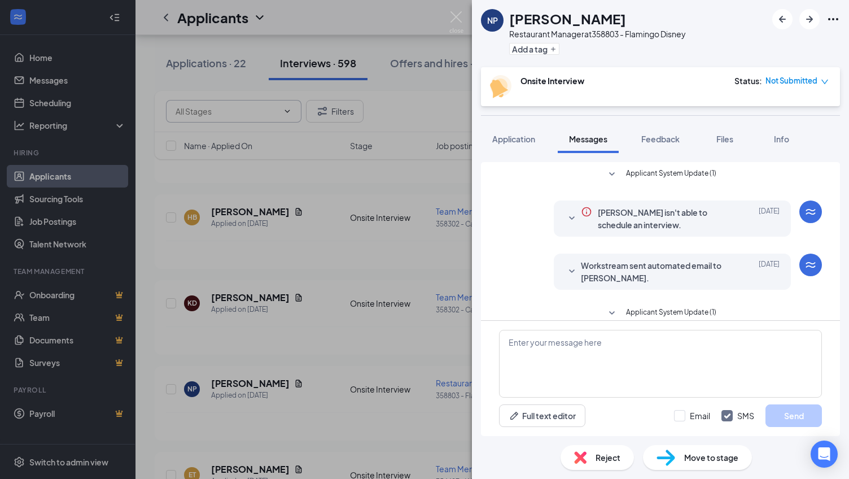
scroll to position [127, 0]
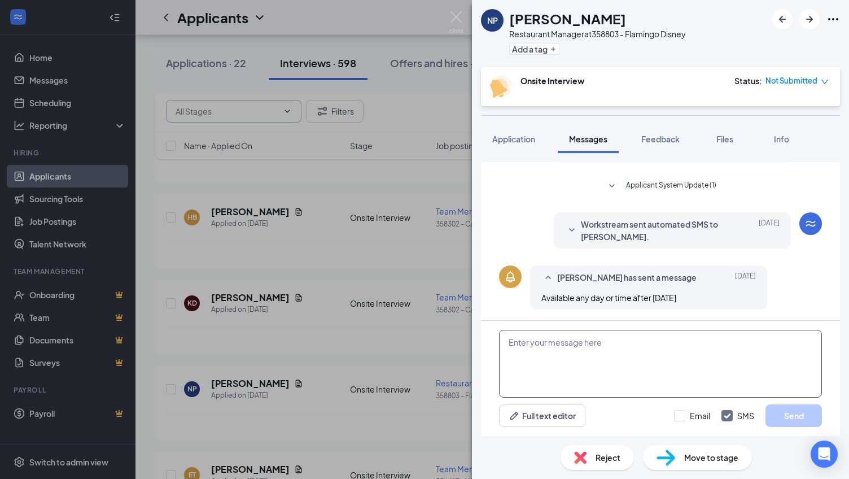
click at [533, 356] on textarea at bounding box center [660, 364] width 323 height 68
paste textarea "My name is [PERSON_NAME], I am the Director of Operations for Dunkin. I would l…"
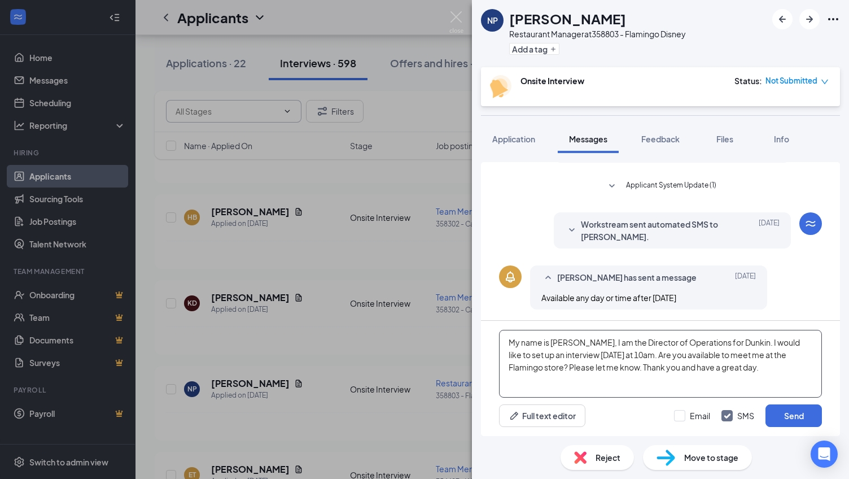
click at [665, 355] on textarea "My name is [PERSON_NAME], I am the Director of Operations for Dunkin. I would l…" at bounding box center [660, 364] width 323 height 68
type textarea "My name is [PERSON_NAME], I am the Director of Operations for Dunkin. I would l…"
click at [678, 414] on input "Email" at bounding box center [692, 415] width 36 height 11
checkbox input "true"
click at [792, 414] on button "Send" at bounding box center [793, 415] width 56 height 23
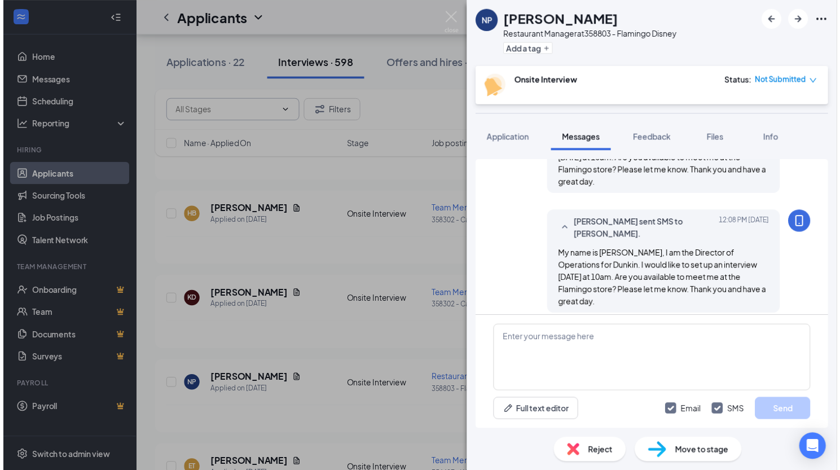
scroll to position [371, 0]
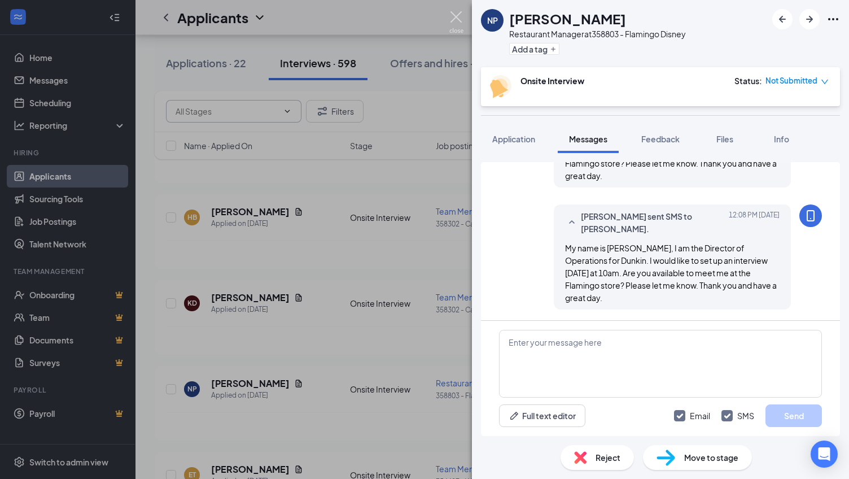
click at [457, 17] on img at bounding box center [456, 22] width 14 height 22
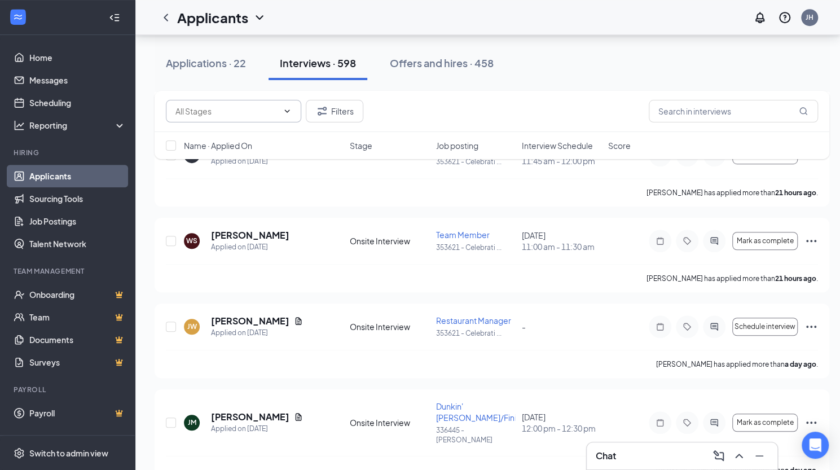
scroll to position [2843, 0]
click at [297, 317] on icon "Document" at bounding box center [298, 321] width 9 height 9
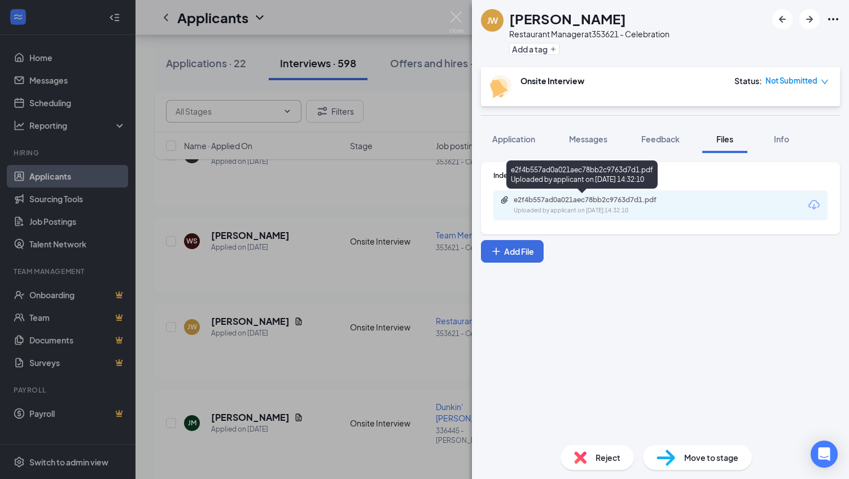
click at [590, 200] on div "e2f4b557ad0a021aec78bb2c9763d7d1.pdf" at bounding box center [593, 199] width 158 height 9
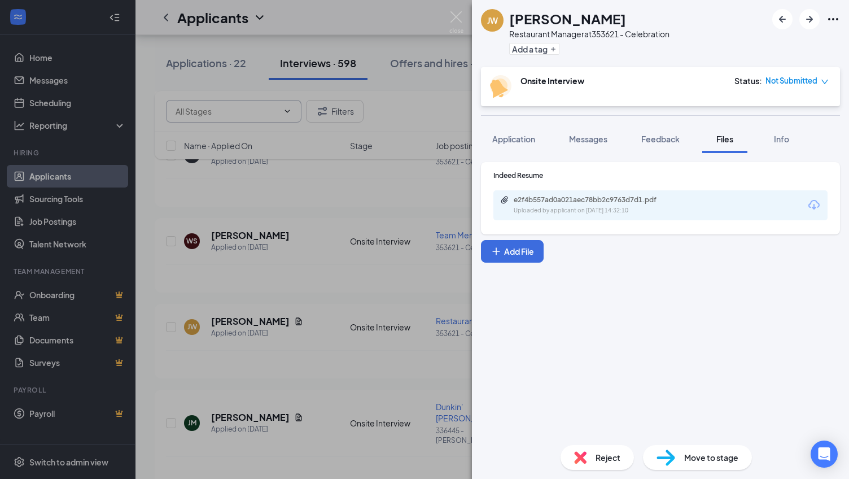
click at [453, 15] on img at bounding box center [456, 22] width 14 height 22
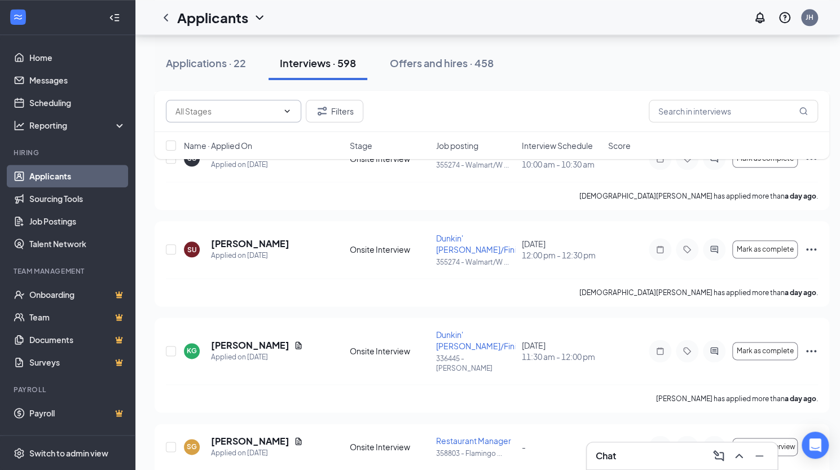
scroll to position [3249, 0]
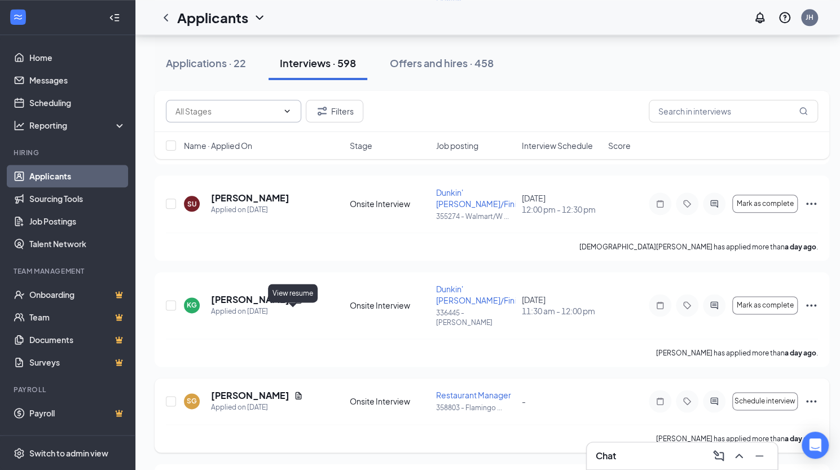
click at [296, 392] on icon "Document" at bounding box center [299, 395] width 6 height 7
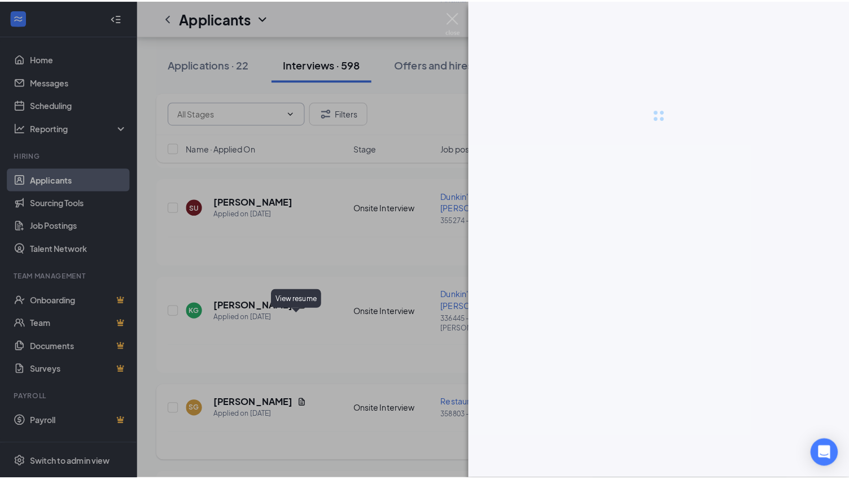
scroll to position [3240, 0]
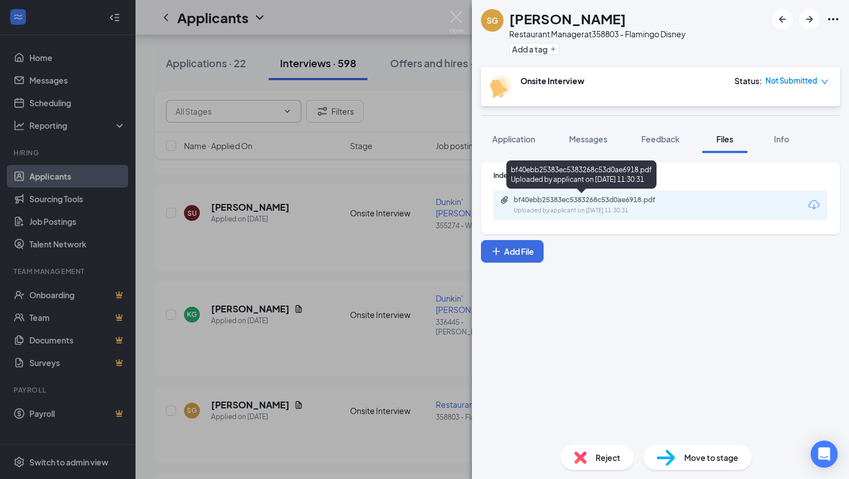
click at [589, 201] on div "bf40ebb25383ec5383268c53d0ae6918.pdf" at bounding box center [593, 199] width 158 height 9
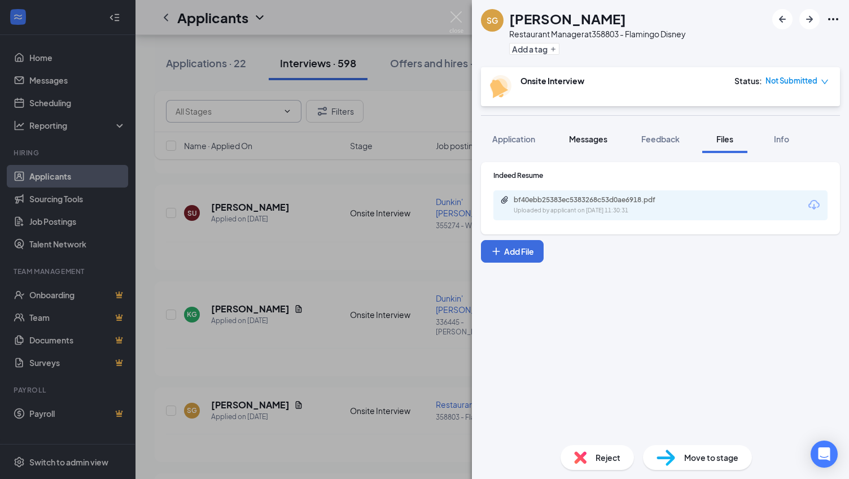
click at [582, 141] on span "Messages" at bounding box center [588, 139] width 38 height 10
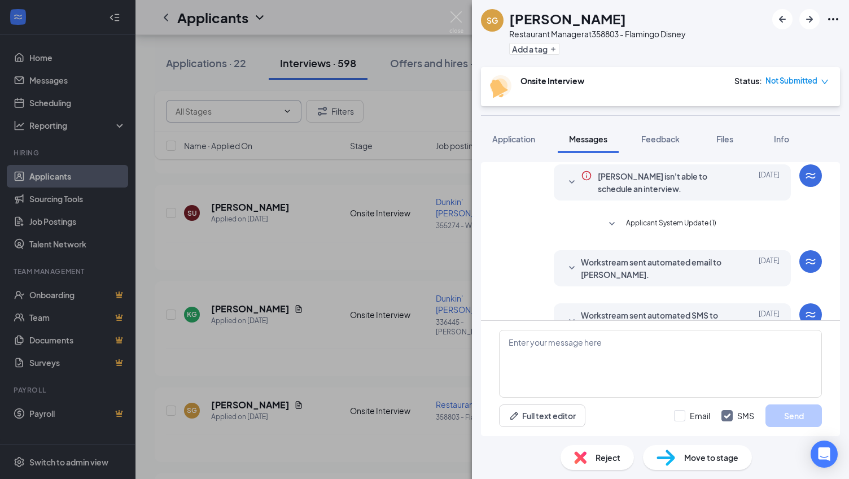
scroll to position [66, 0]
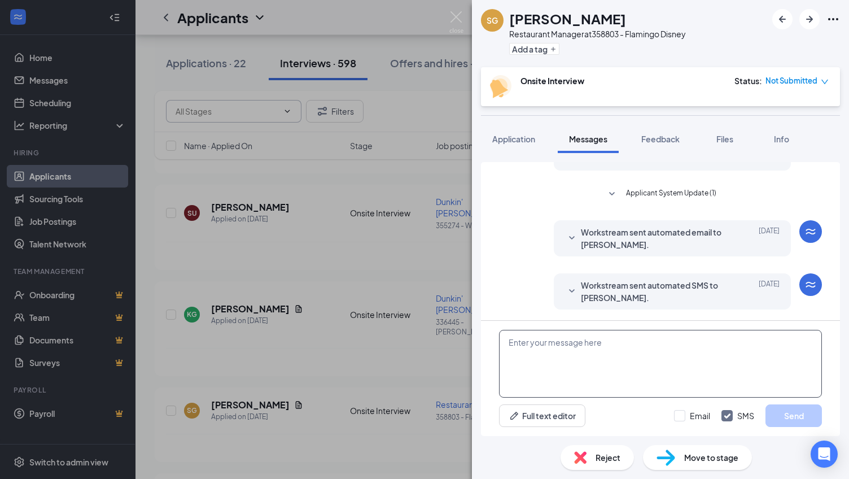
click at [525, 346] on textarea at bounding box center [660, 364] width 323 height 68
paste textarea "My name is [PERSON_NAME], I am the Director of Operations for Dunkin. I would l…"
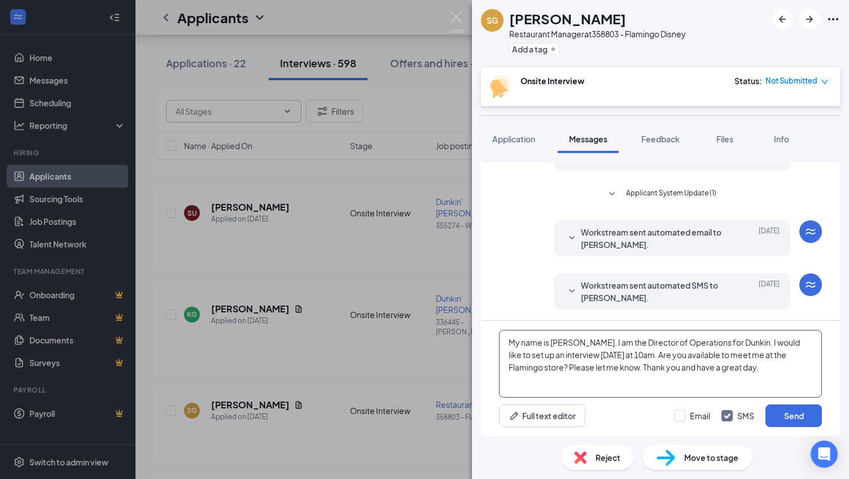
click at [653, 354] on textarea "My name is [PERSON_NAME], I am the Director of Operations for Dunkin. I would l…" at bounding box center [660, 364] width 323 height 68
click at [634, 354] on textarea "My name is [PERSON_NAME], I am the Director of Operations for Dunkin. I would l…" at bounding box center [660, 364] width 323 height 68
type textarea "My name is [PERSON_NAME], I am the Director of Operations for Dunkin. I would l…"
click at [681, 417] on input "Email" at bounding box center [692, 415] width 36 height 11
checkbox input "true"
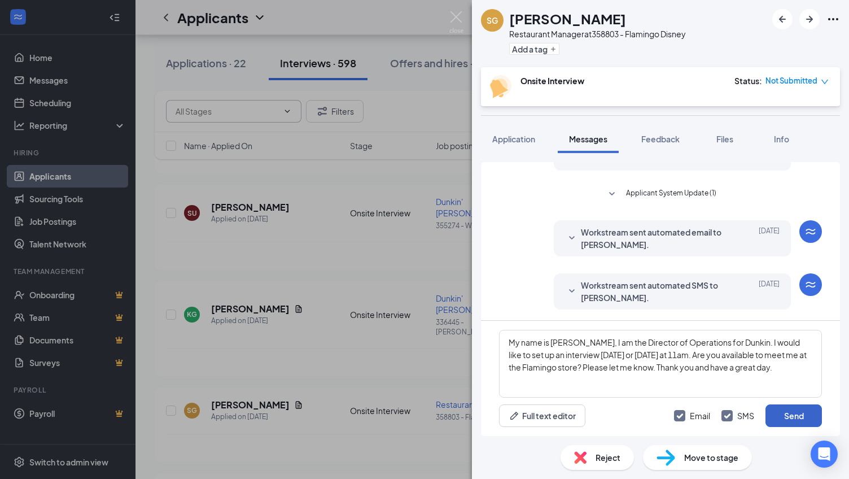
click at [795, 415] on button "Send" at bounding box center [793, 415] width 56 height 23
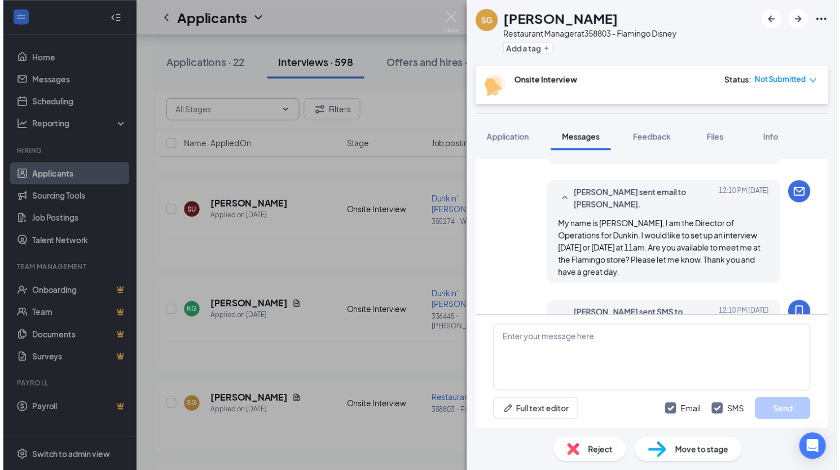
scroll to position [310, 0]
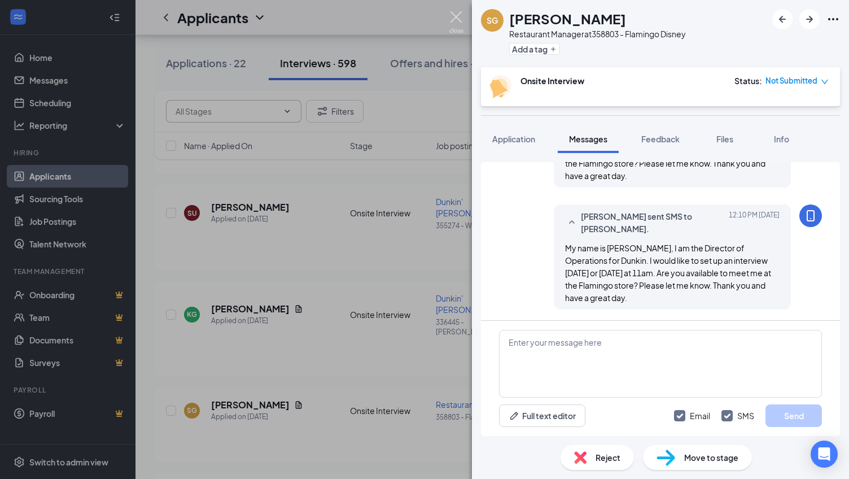
click at [457, 15] on img at bounding box center [456, 22] width 14 height 22
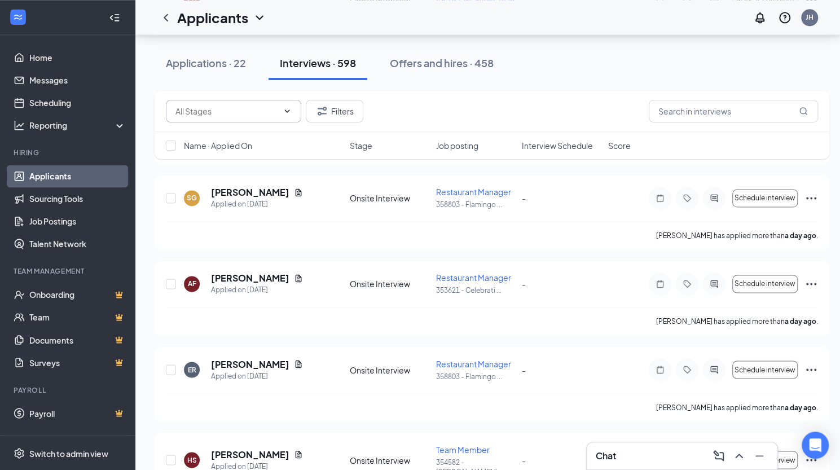
scroll to position [3453, 3]
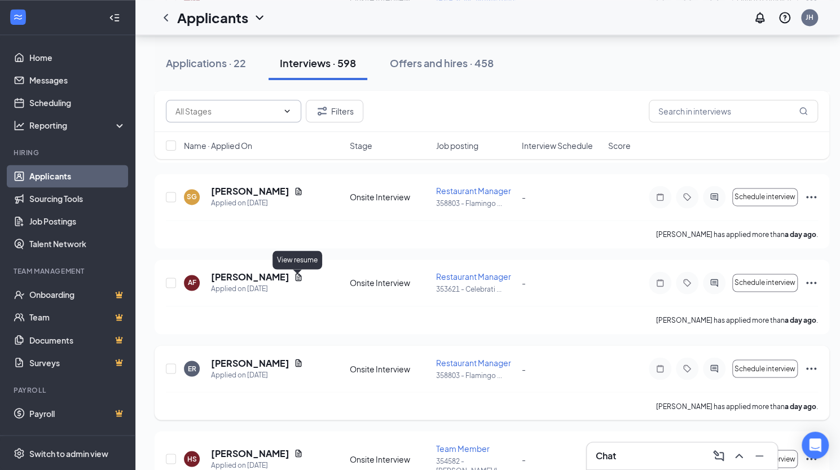
click at [296, 359] on icon "Document" at bounding box center [299, 362] width 6 height 7
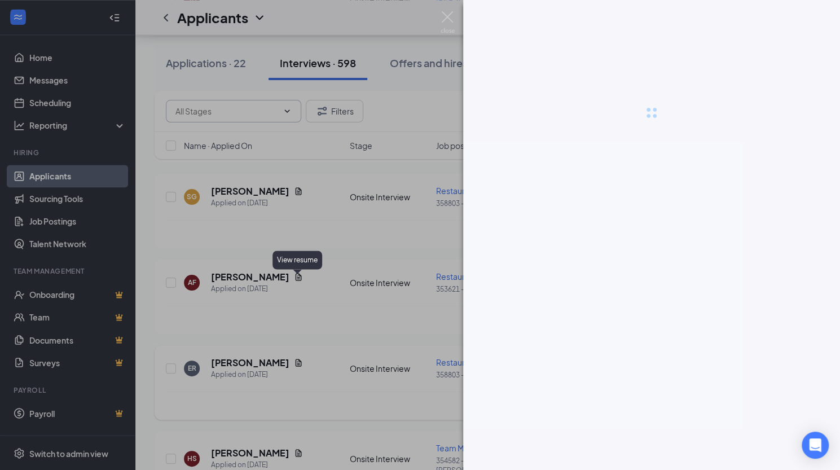
scroll to position [3453, 0]
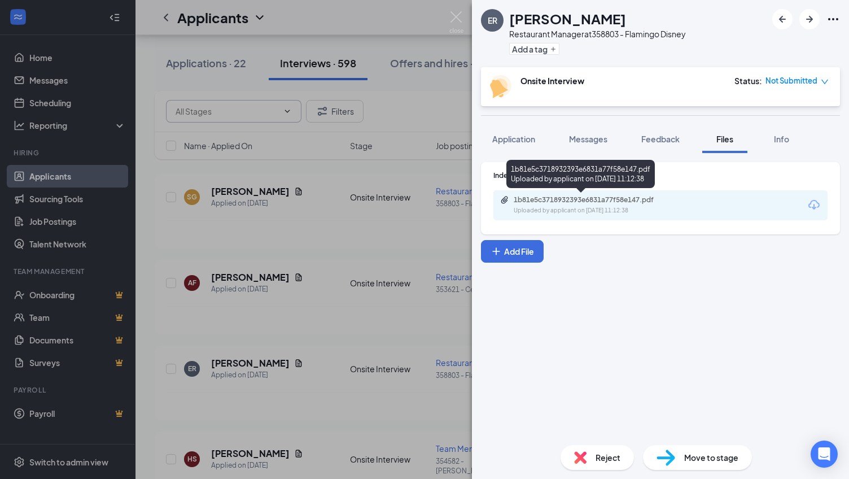
click at [588, 201] on div "1b81e5c3718932393e6831a77f58e147.pdf" at bounding box center [593, 199] width 158 height 9
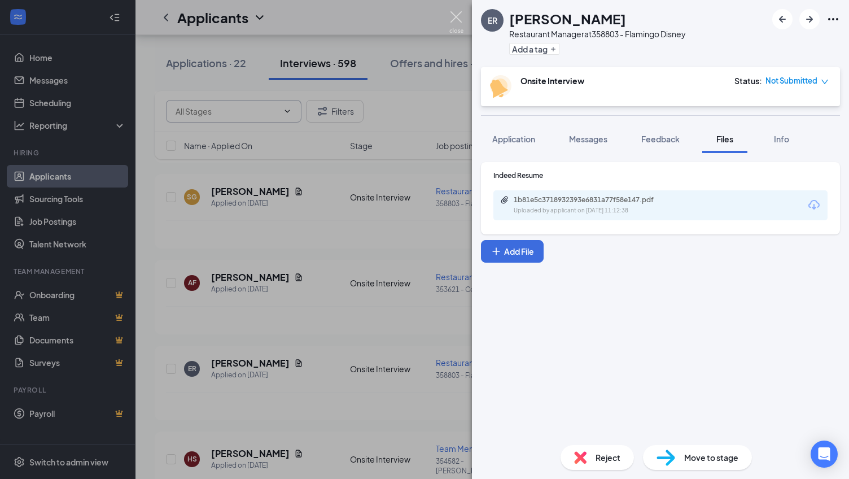
click at [455, 14] on img at bounding box center [456, 22] width 14 height 22
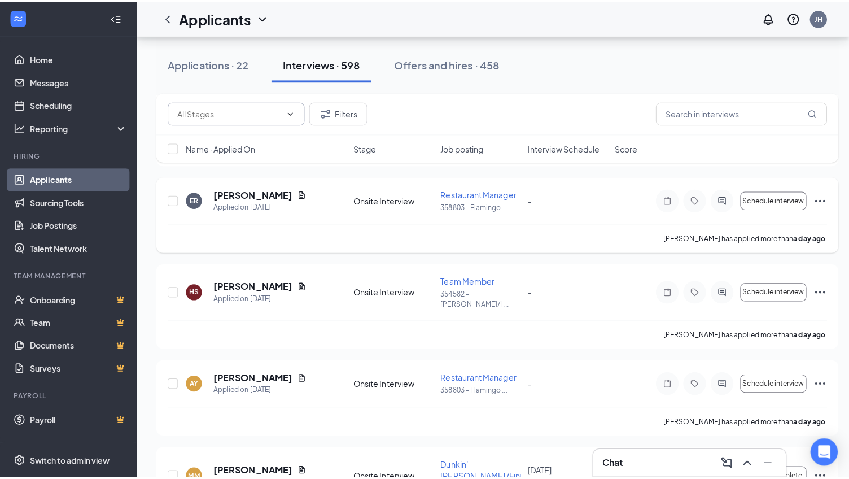
scroll to position [3625, 0]
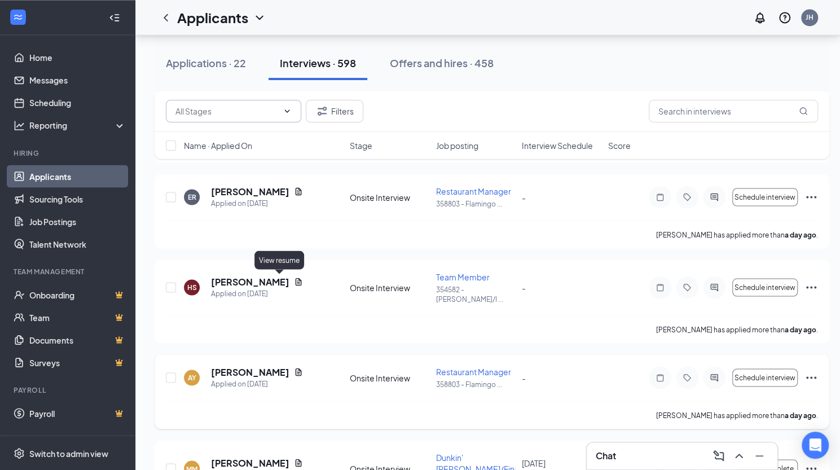
click at [294, 367] on icon "Document" at bounding box center [298, 371] width 9 height 9
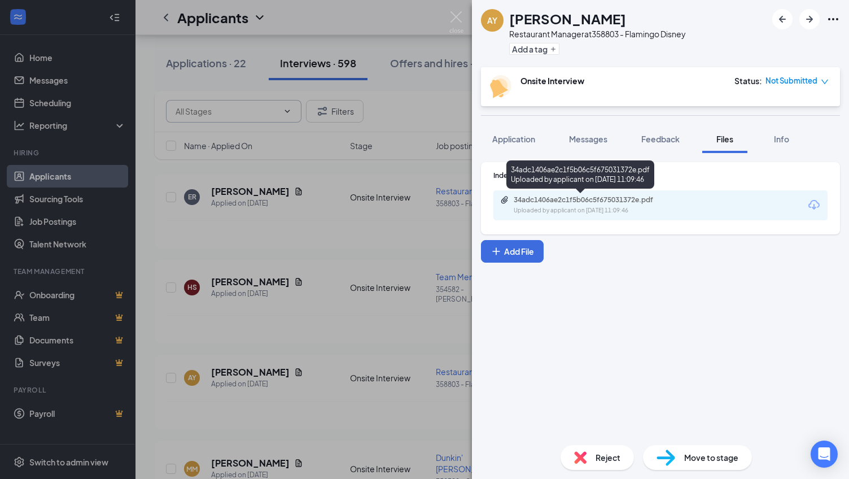
click at [580, 197] on div "34adc1406ae2c1f5b06c5f675031372e.pdf" at bounding box center [593, 199] width 158 height 9
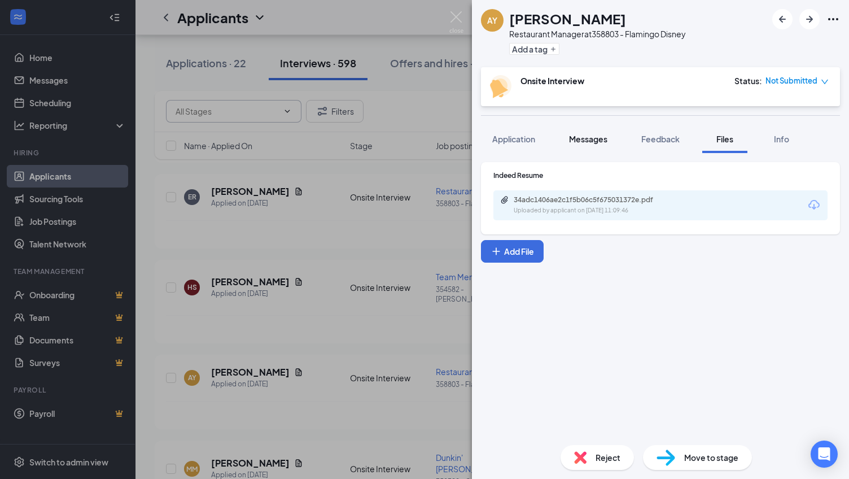
click at [591, 143] on span "Messages" at bounding box center [588, 139] width 38 height 10
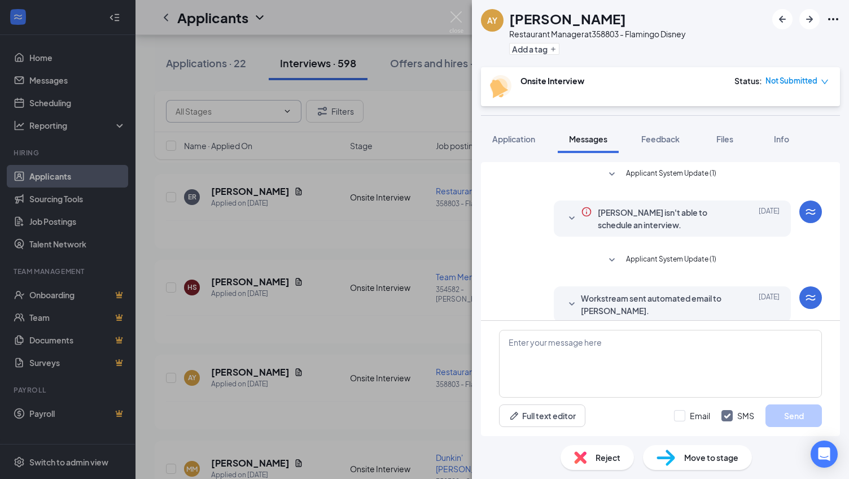
scroll to position [127, 0]
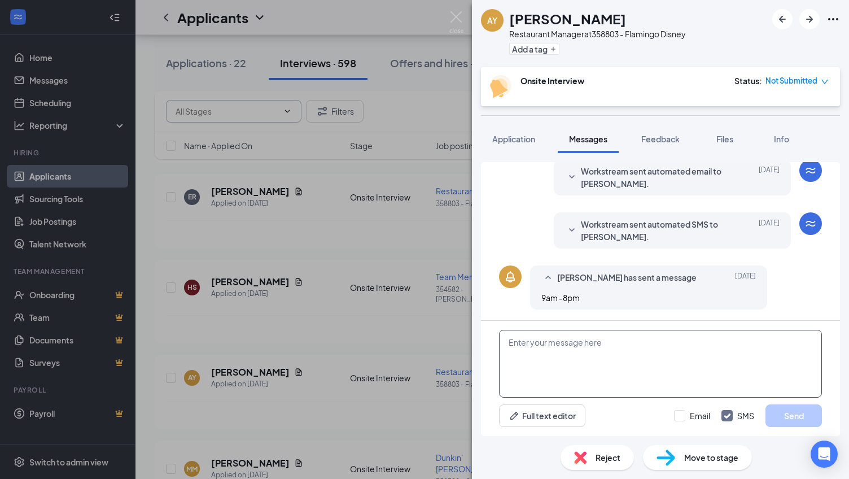
click at [595, 343] on textarea at bounding box center [660, 364] width 323 height 68
paste textarea "My name is [PERSON_NAME], I am the Director of Operations for Dunkin. I would l…"
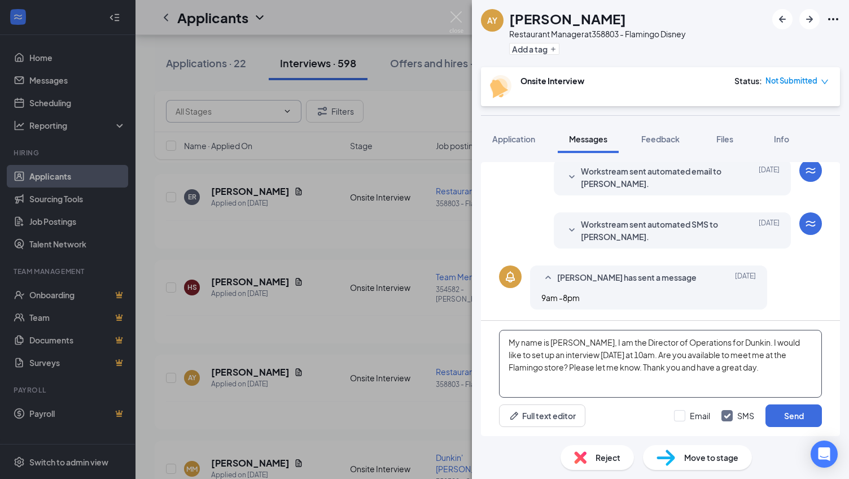
click at [651, 353] on textarea "My name is [PERSON_NAME], I am the Director of Operations for Dunkin. I would l…" at bounding box center [660, 364] width 323 height 68
click at [637, 354] on textarea "My name is [PERSON_NAME], I am the Director of Operations for Dunkin. I would l…" at bounding box center [660, 364] width 323 height 68
drag, startPoint x: 637, startPoint y: 355, endPoint x: 658, endPoint y: 401, distance: 51.0
click at [637, 355] on textarea "My name is [PERSON_NAME], I am the Director of Operations for Dunkin. I would l…" at bounding box center [660, 364] width 323 height 68
click at [697, 352] on textarea "My name is [PERSON_NAME], I am the Director of Operations for Dunkin. I would l…" at bounding box center [660, 364] width 323 height 68
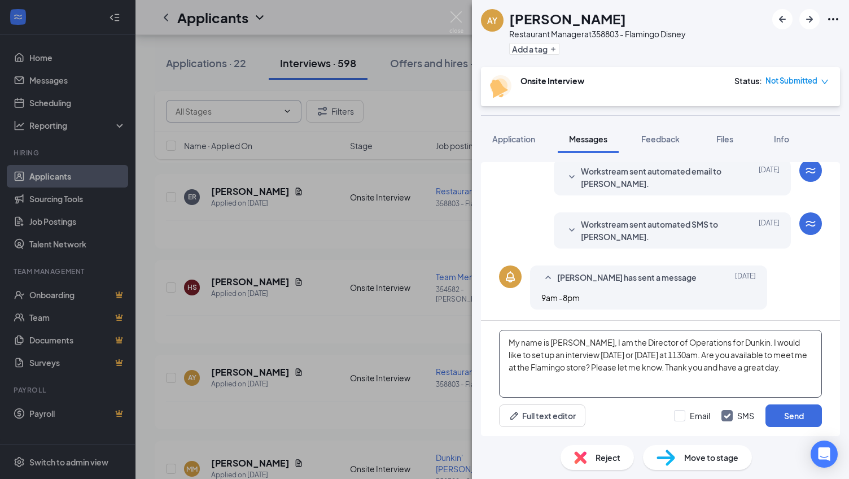
type textarea "My name is [PERSON_NAME], I am the Director of Operations for Dunkin. I would l…"
click at [671, 414] on div "Full text editor Email SMS Send" at bounding box center [660, 415] width 323 height 23
click at [676, 416] on input "Email" at bounding box center [692, 415] width 36 height 11
checkbox input "true"
click at [798, 413] on button "Send" at bounding box center [793, 415] width 56 height 23
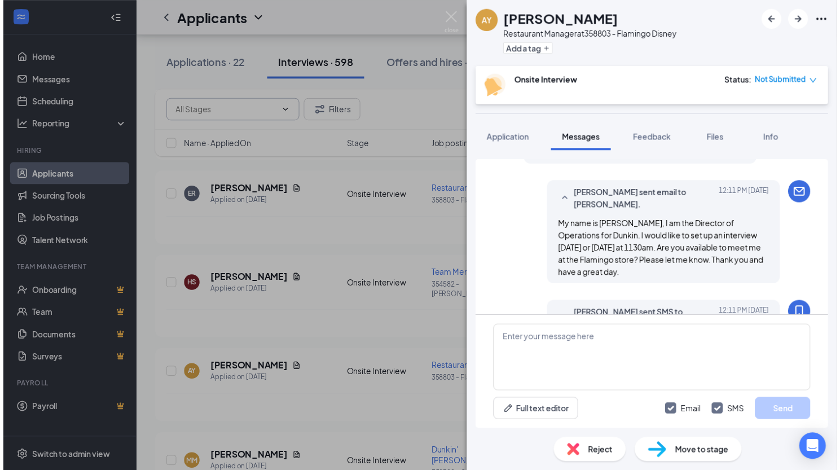
scroll to position [371, 0]
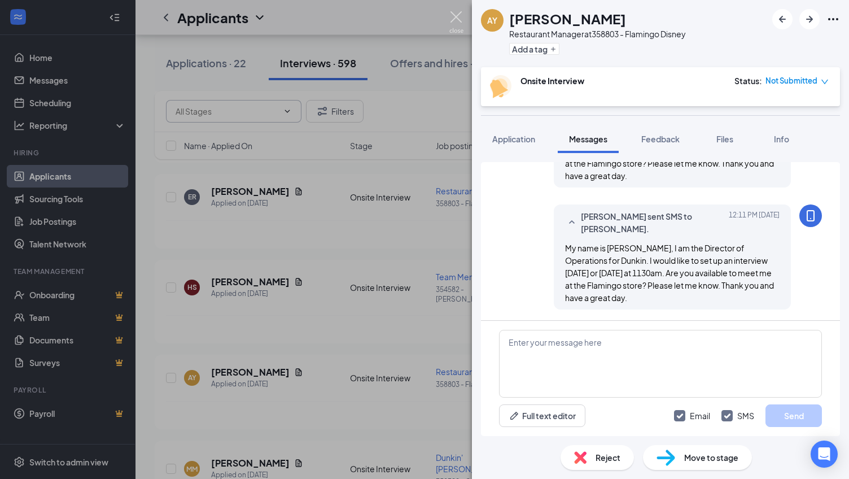
click at [451, 16] on img at bounding box center [456, 22] width 14 height 22
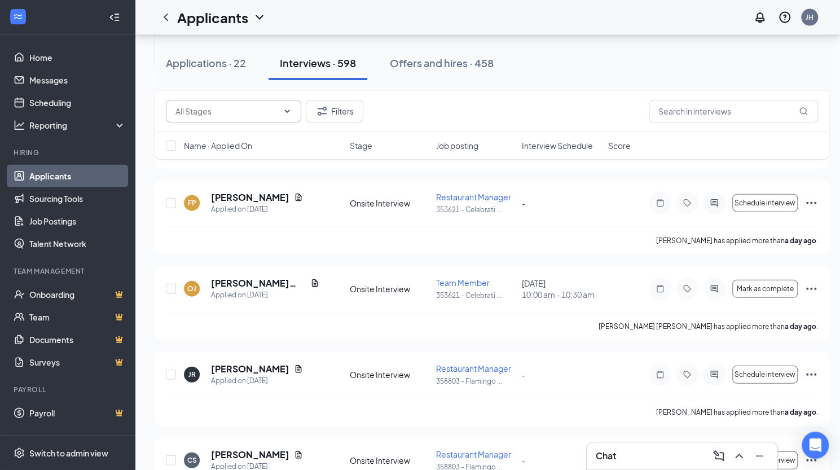
scroll to position [3983, 0]
click at [294, 363] on icon "Document" at bounding box center [298, 367] width 9 height 9
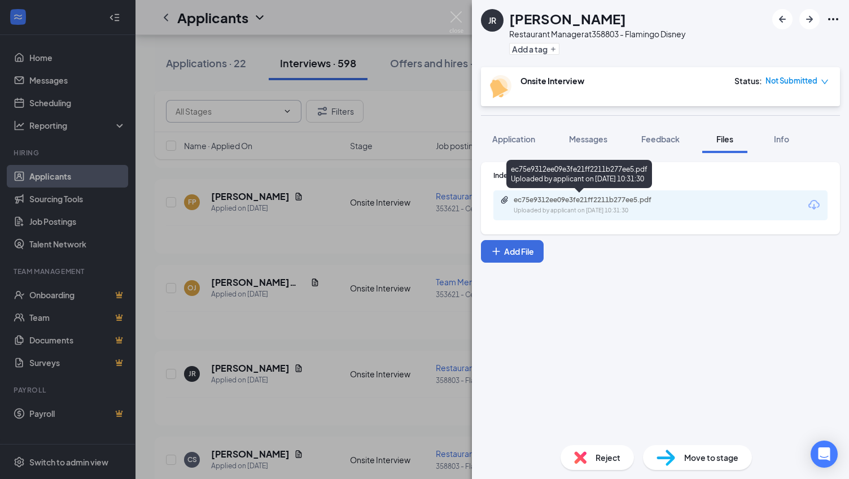
click at [605, 202] on div "ec75e9312ee09e3fe21ff2211b277ee5.pdf" at bounding box center [593, 199] width 158 height 9
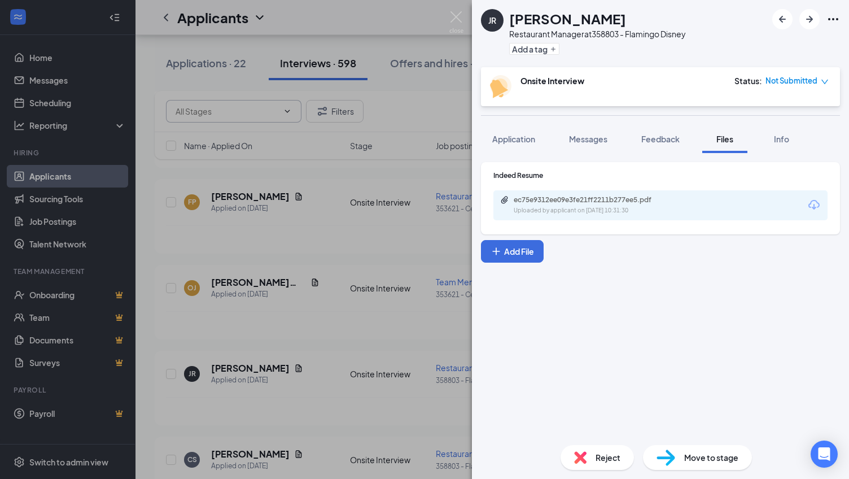
click at [457, 16] on img at bounding box center [456, 22] width 14 height 22
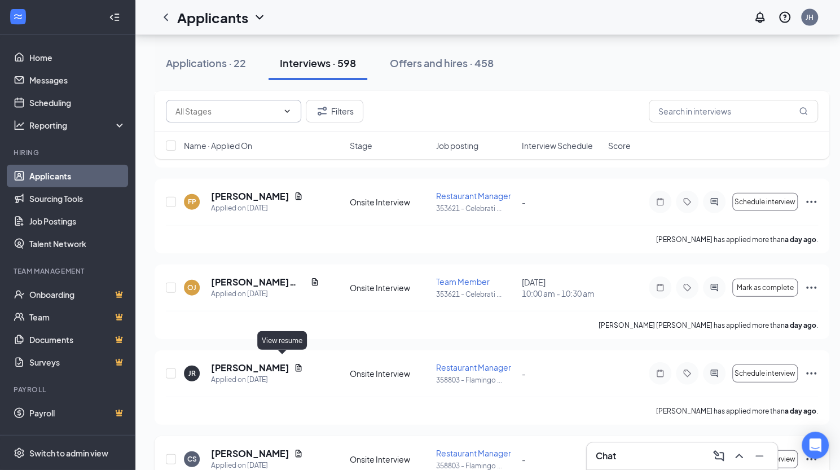
click at [294, 449] on icon "Document" at bounding box center [298, 453] width 9 height 9
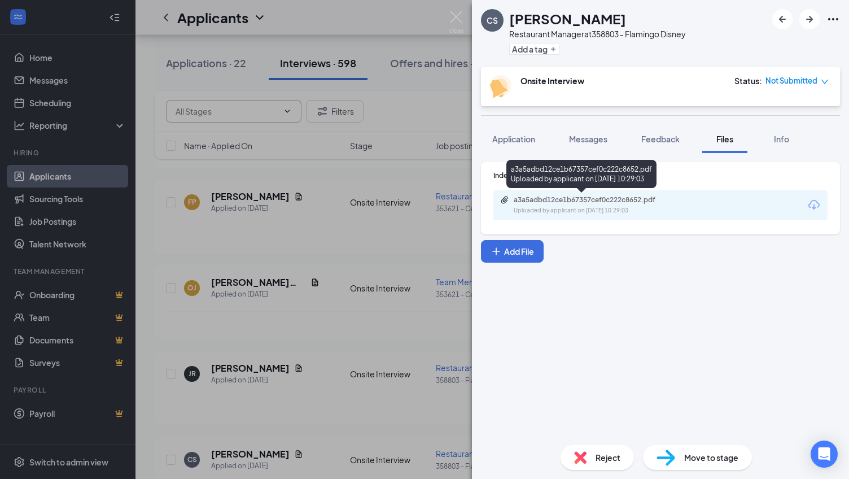
click at [587, 200] on div "a3a5adbd12ce1b67357cef0c222c8652.pdf" at bounding box center [593, 199] width 158 height 9
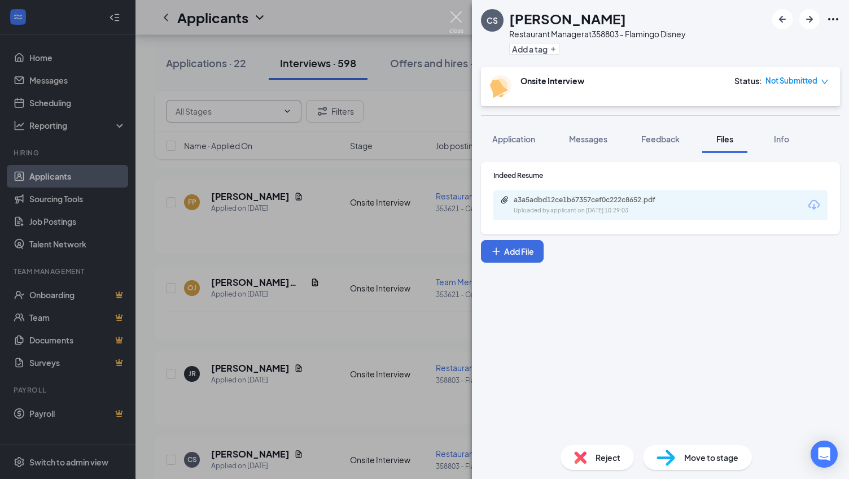
click at [453, 15] on img at bounding box center [456, 22] width 14 height 22
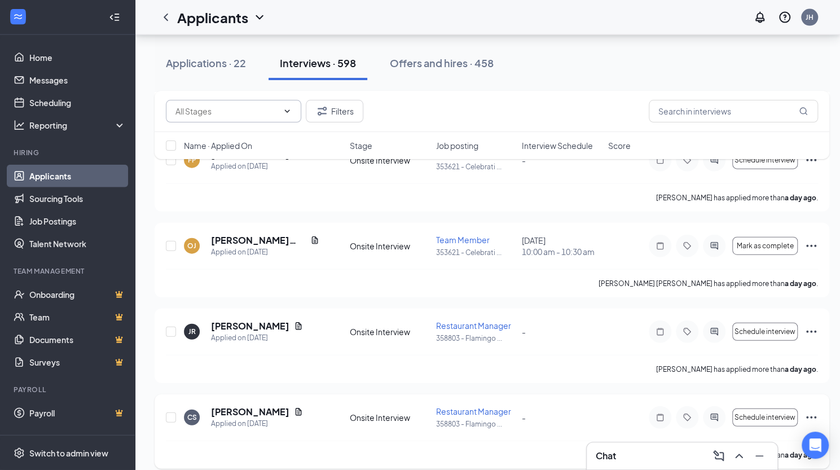
scroll to position [4116, 0]
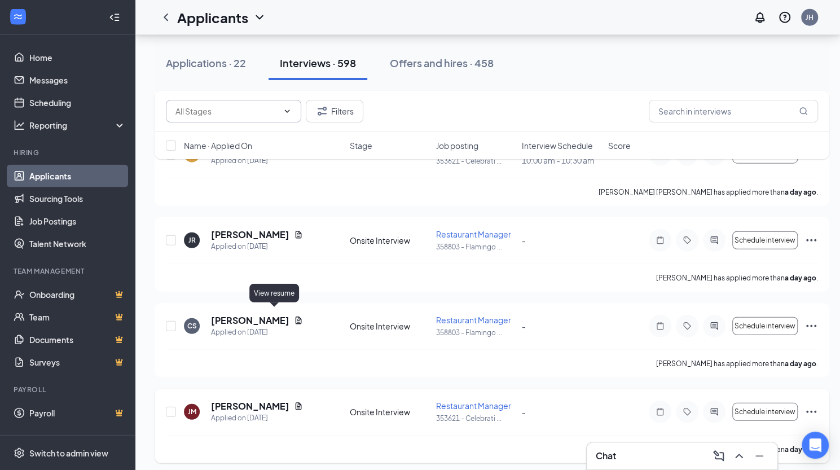
click at [294, 402] on icon "Document" at bounding box center [298, 406] width 9 height 9
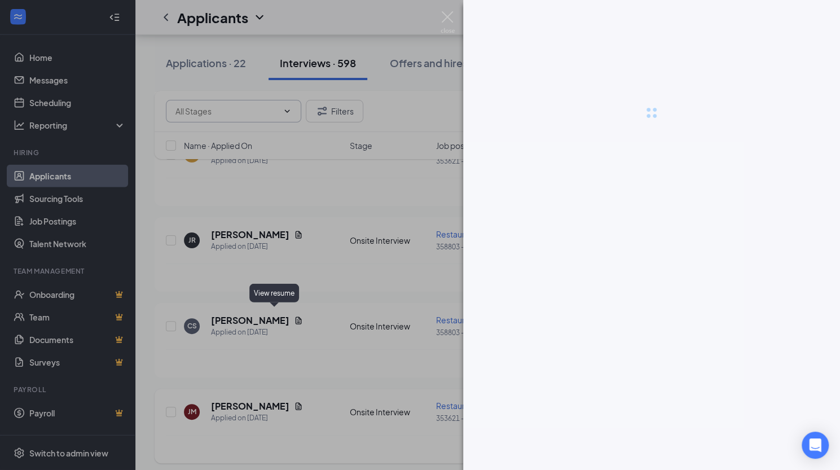
scroll to position [4107, 0]
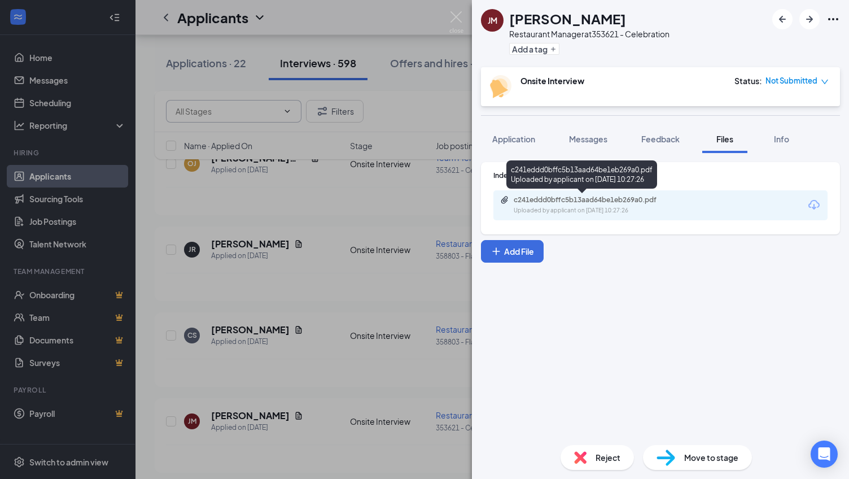
click at [579, 203] on div "c241eddd0bffc5b13aad64be1eb269a0.pdf" at bounding box center [593, 199] width 158 height 9
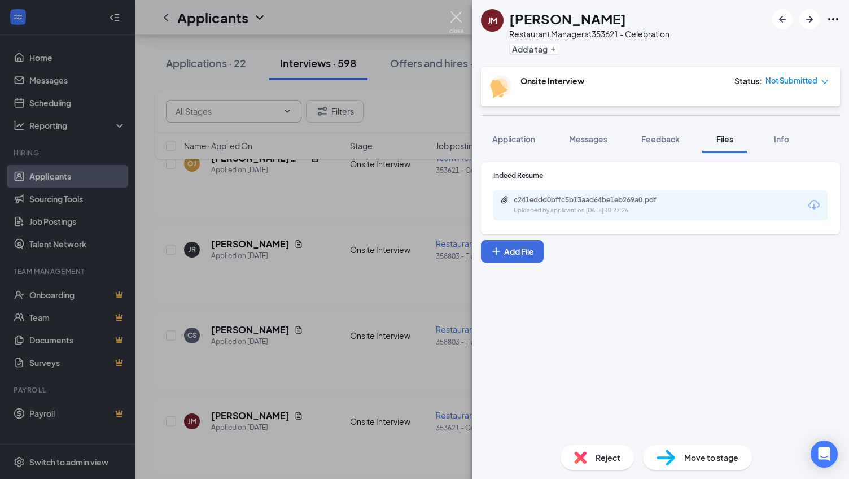
click at [459, 16] on img at bounding box center [456, 22] width 14 height 22
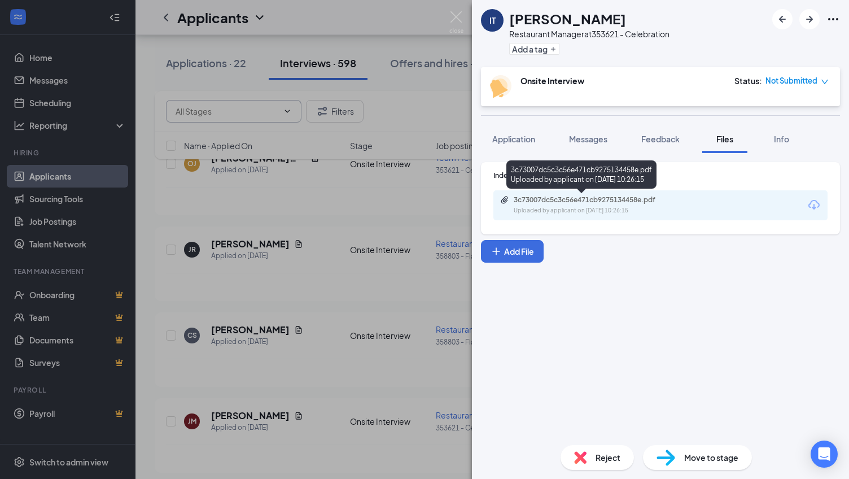
click at [565, 202] on div "3c73007dc5c3c56e471cb9275134458e.pdf" at bounding box center [593, 199] width 158 height 9
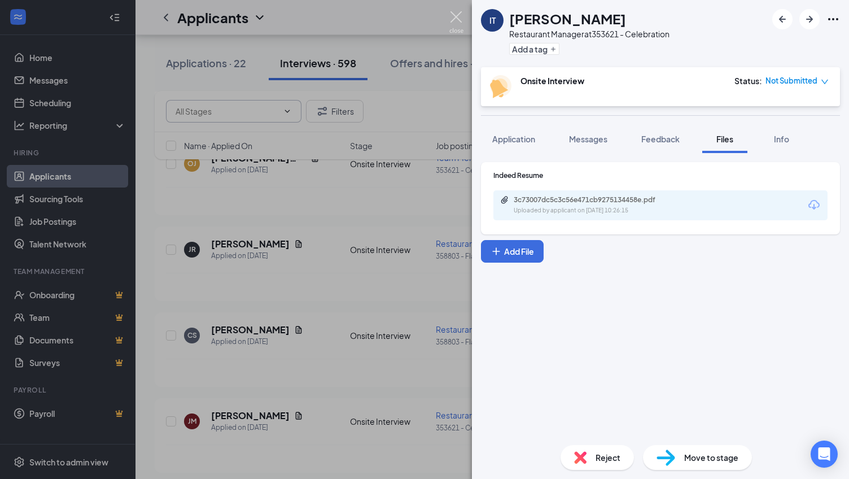
click at [456, 15] on img at bounding box center [456, 22] width 14 height 22
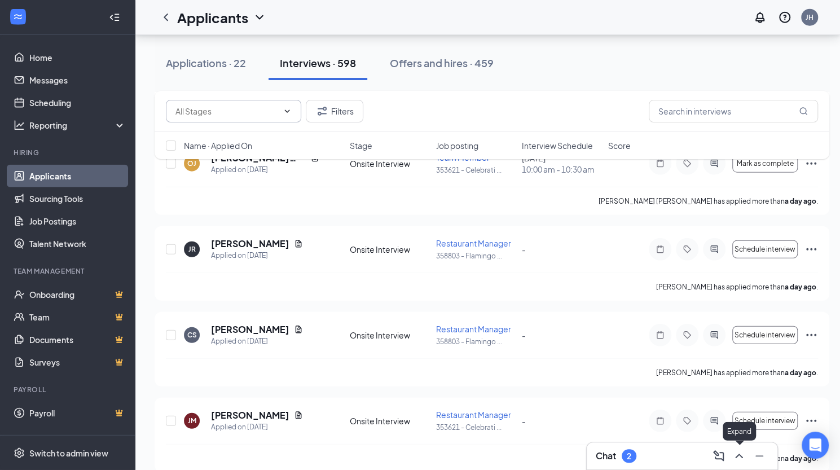
click at [736, 452] on icon "ChevronUp" at bounding box center [739, 456] width 14 height 14
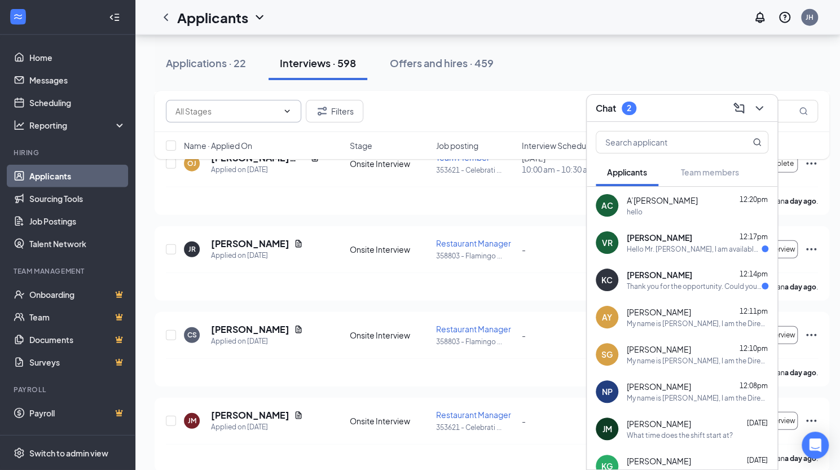
click at [668, 232] on span "[PERSON_NAME]" at bounding box center [659, 237] width 65 height 11
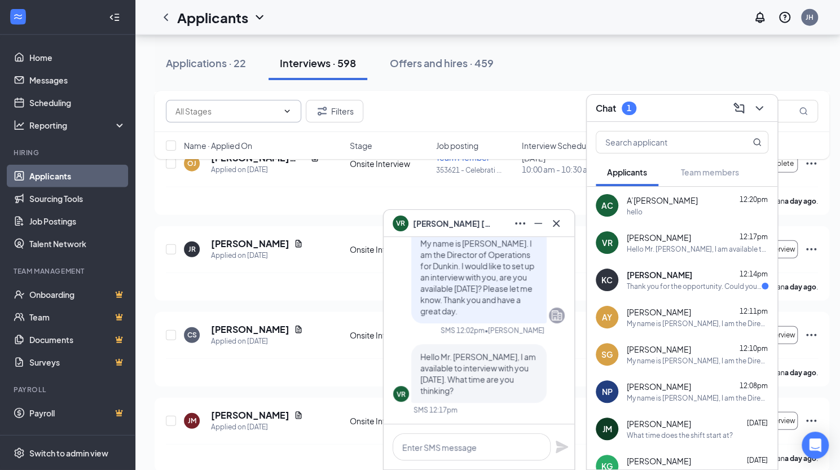
click at [673, 276] on span "[PERSON_NAME]" at bounding box center [659, 274] width 65 height 11
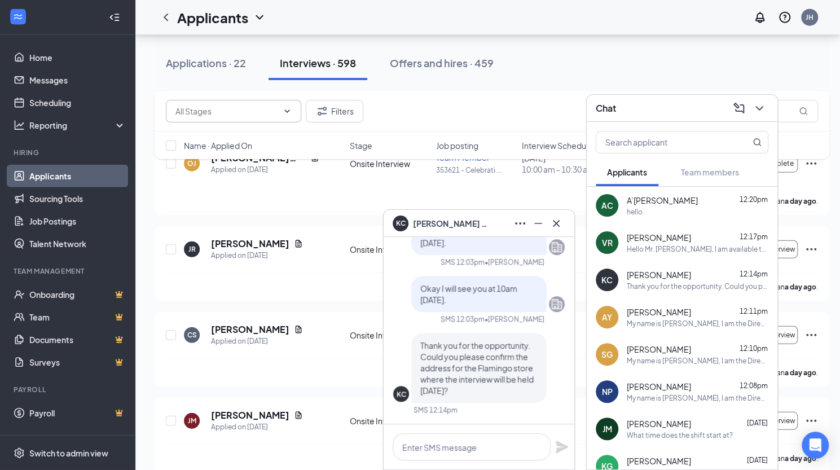
click at [658, 232] on span "[PERSON_NAME]" at bounding box center [659, 237] width 64 height 11
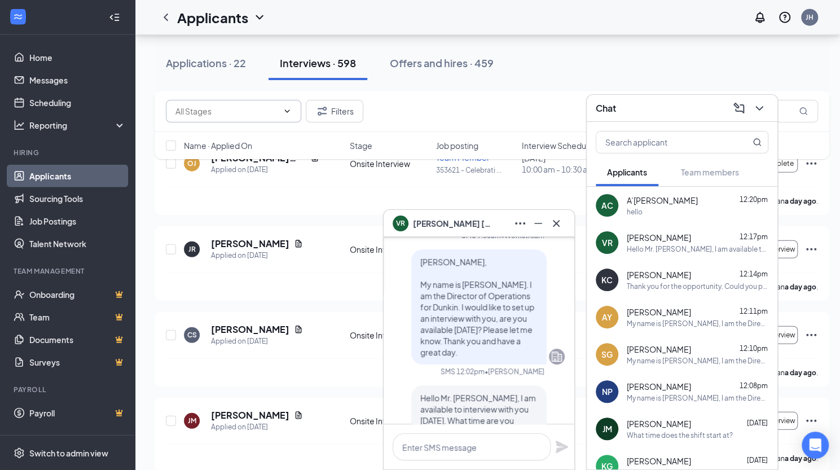
scroll to position [-42, 0]
click at [516, 305] on p "[PERSON_NAME], My name is [PERSON_NAME]. I am the Director of Operations for Du…" at bounding box center [478, 308] width 117 height 102
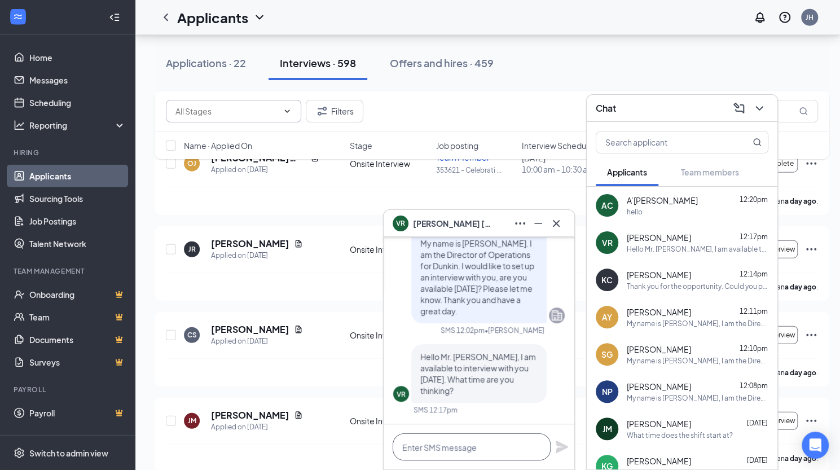
click at [455, 454] on textarea at bounding box center [472, 446] width 158 height 27
type textarea "11am?"
click at [560, 445] on icon "Plane" at bounding box center [562, 447] width 12 height 12
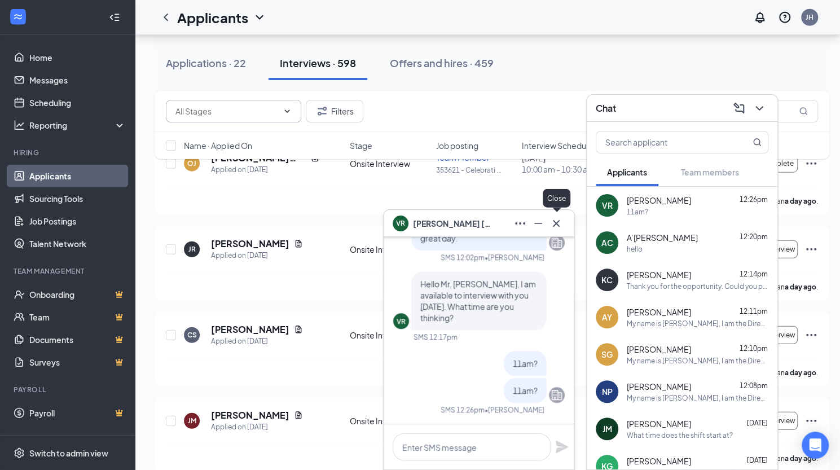
click at [553, 224] on icon "Cross" at bounding box center [557, 224] width 14 height 14
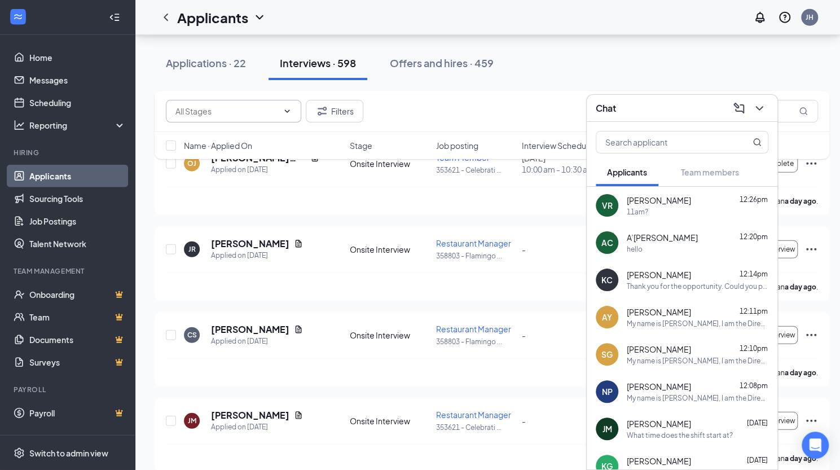
click at [762, 112] on icon "ChevronDown" at bounding box center [760, 109] width 14 height 14
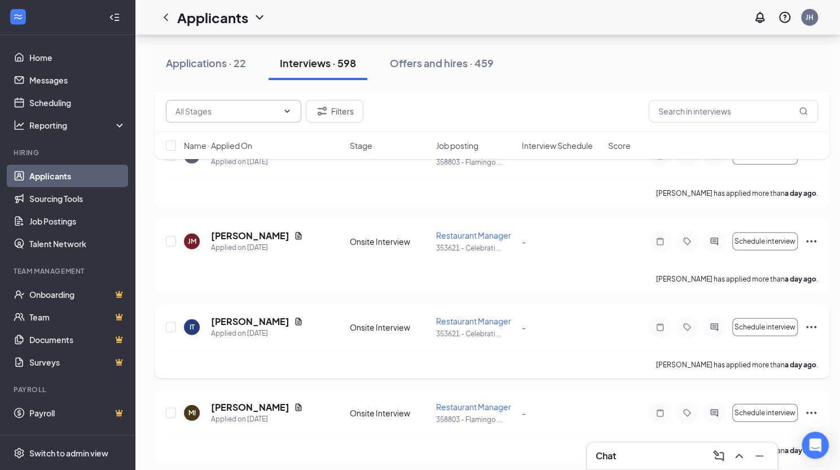
scroll to position [4299, 0]
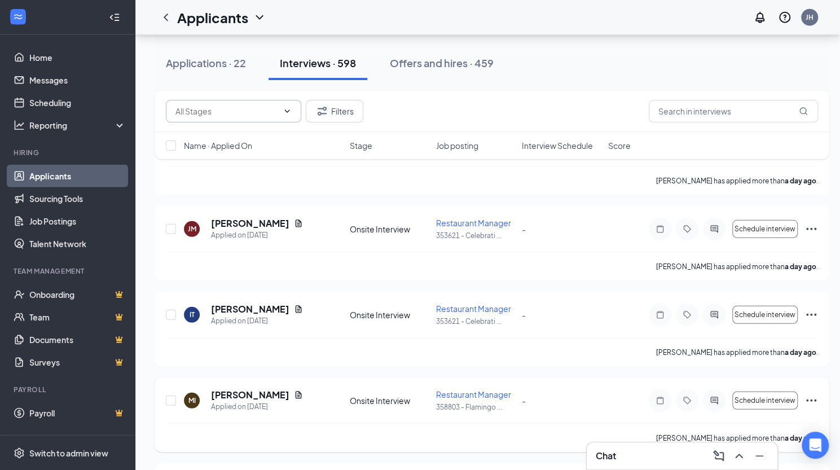
click at [294, 390] on icon "Document" at bounding box center [298, 394] width 9 height 9
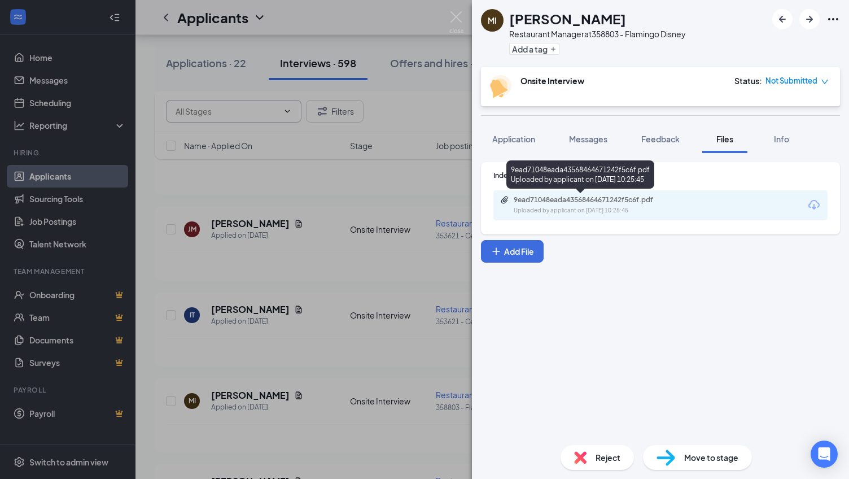
click at [559, 199] on div "9ead71048eada43568464671242f5c6f.pdf" at bounding box center [593, 199] width 158 height 9
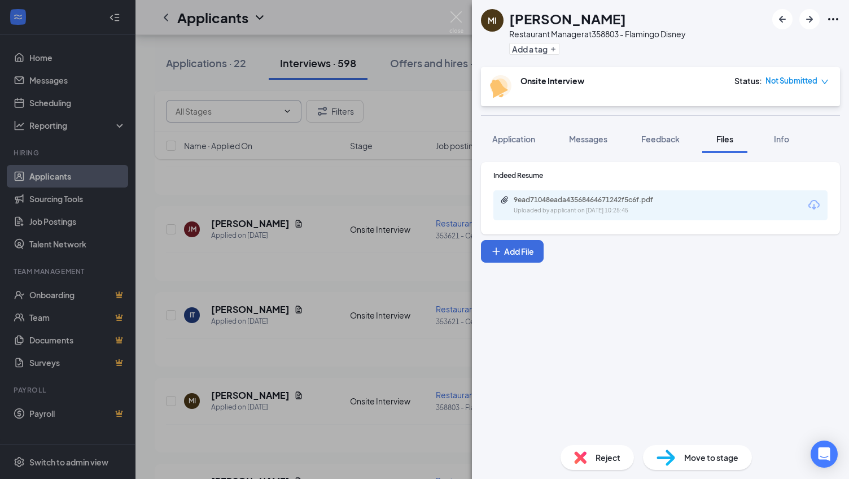
click at [455, 14] on img at bounding box center [456, 22] width 14 height 22
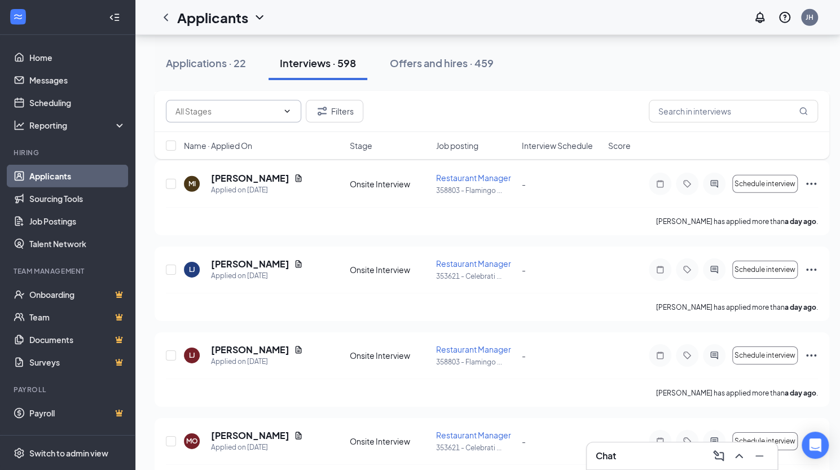
scroll to position [4518, 0]
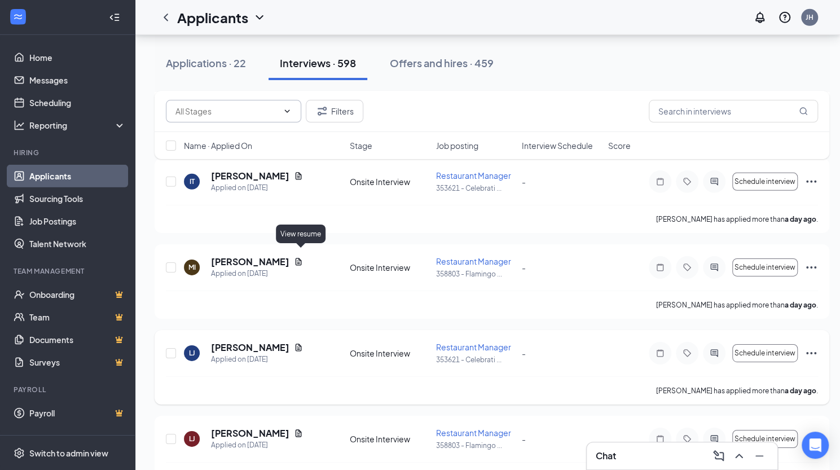
click at [299, 343] on icon "Document" at bounding box center [298, 347] width 9 height 9
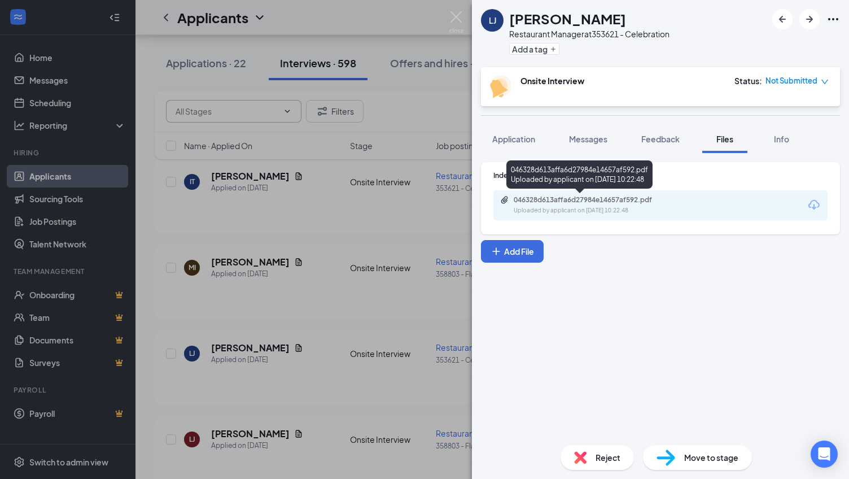
click at [595, 197] on div "046328d613affa6d27984e14657af592.pdf" at bounding box center [593, 199] width 158 height 9
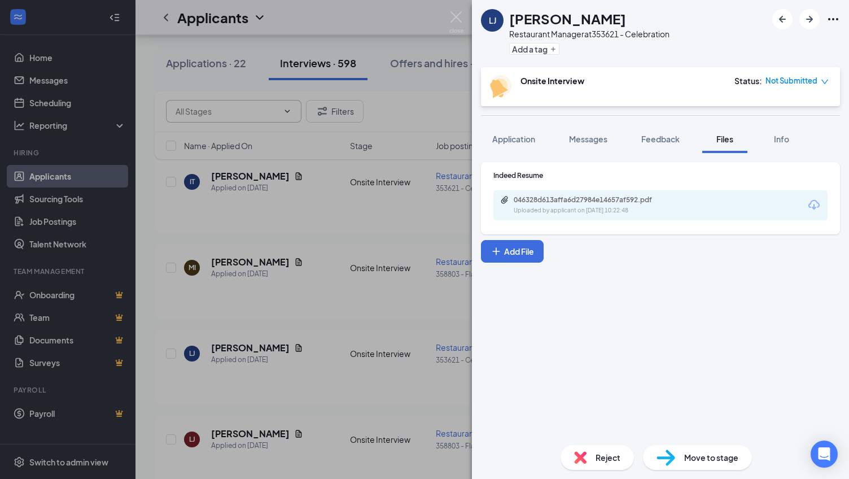
click at [458, 17] on img at bounding box center [456, 22] width 14 height 22
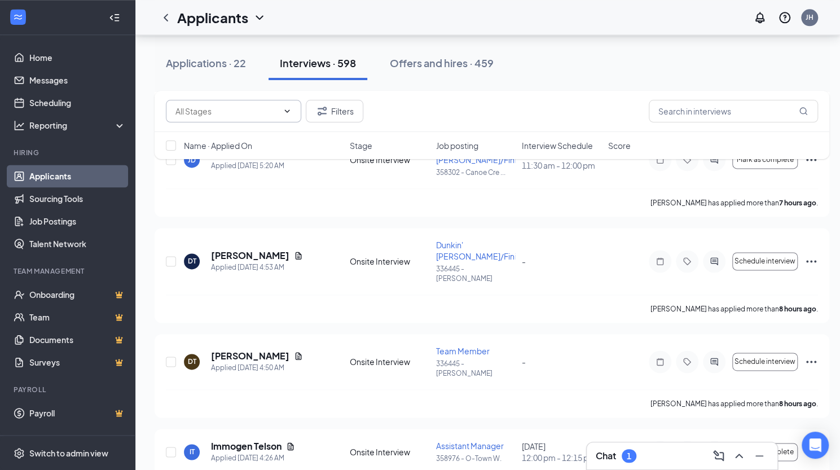
scroll to position [282, 0]
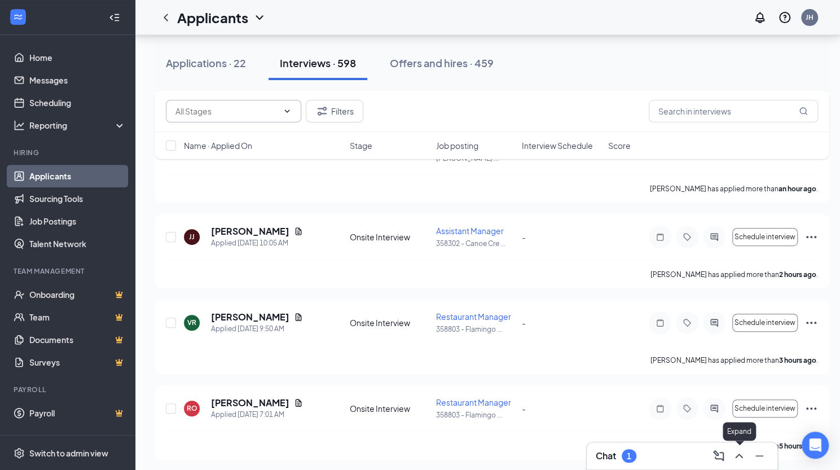
click at [738, 458] on icon "ChevronUp" at bounding box center [739, 456] width 14 height 14
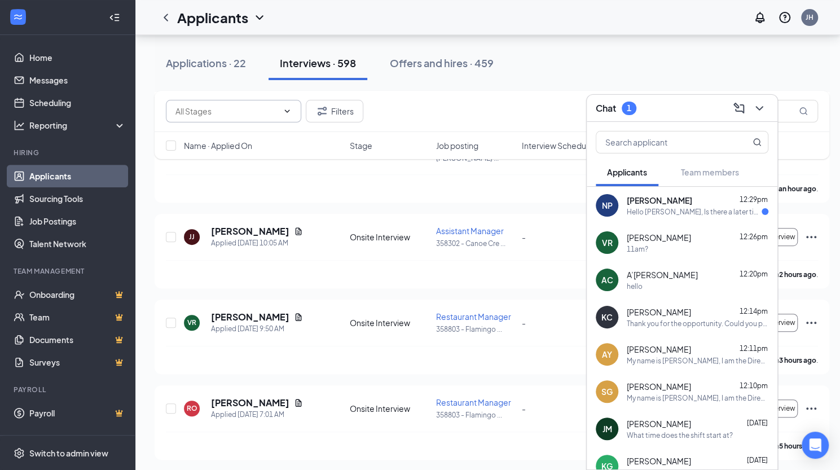
click at [669, 208] on div "Hello [PERSON_NAME], Is there a later time available [DATE]?" at bounding box center [694, 212] width 135 height 10
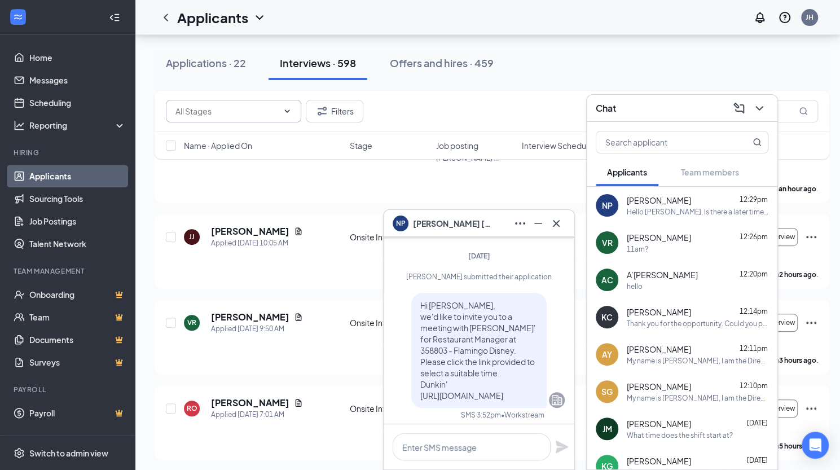
scroll to position [0, 0]
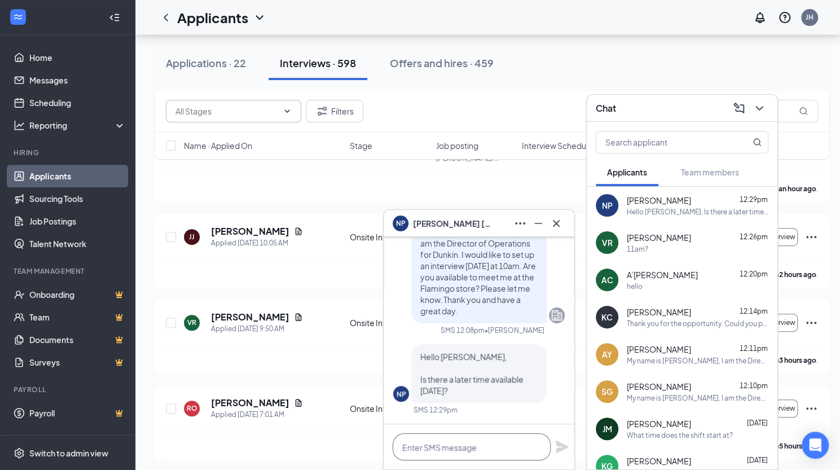
click at [430, 447] on textarea at bounding box center [472, 446] width 158 height 27
type textarea "How much later?"
click at [562, 446] on icon "Plane" at bounding box center [562, 447] width 14 height 14
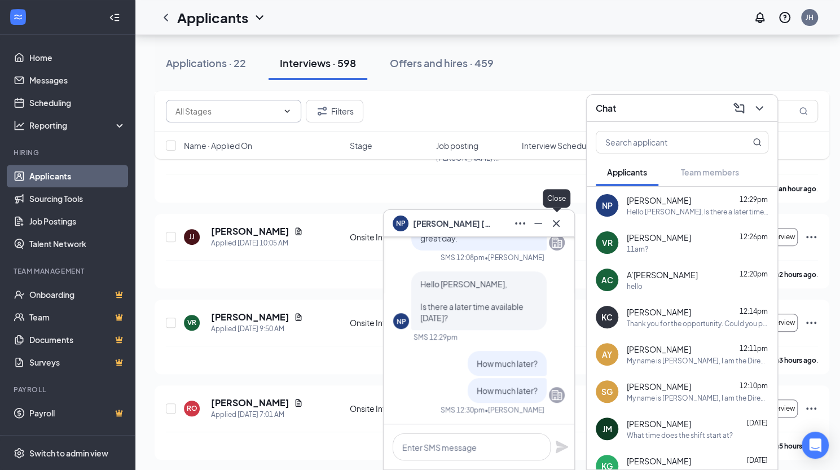
click at [556, 223] on icon "Cross" at bounding box center [556, 223] width 7 height 7
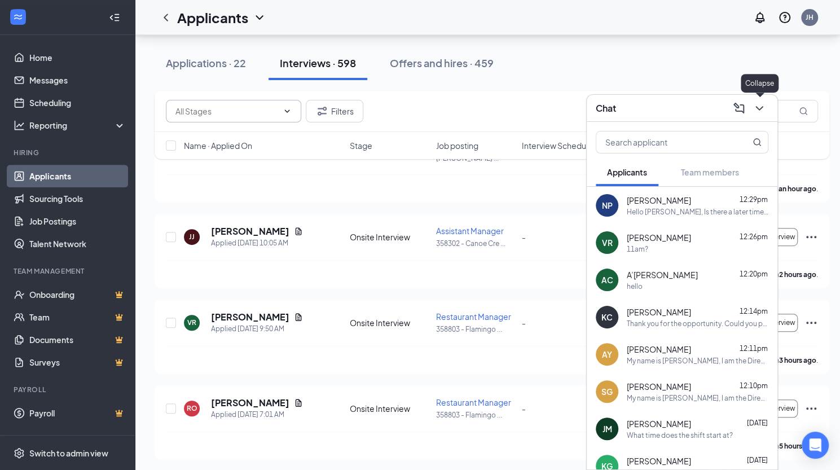
click at [761, 108] on icon "ChevronDown" at bounding box center [759, 108] width 7 height 5
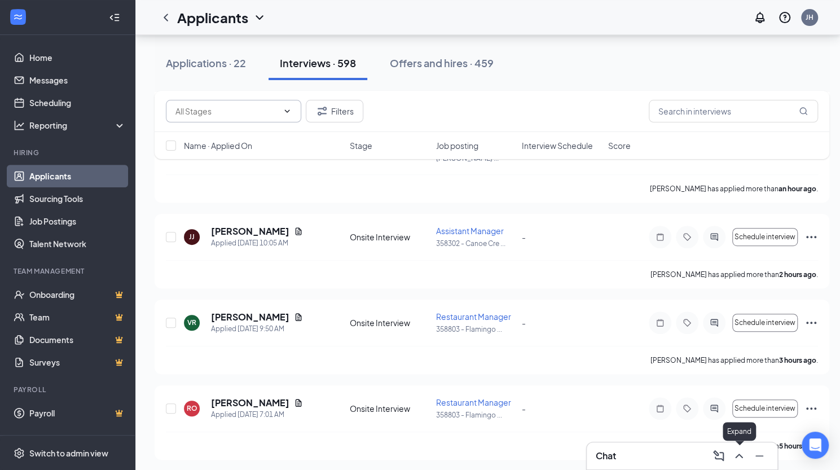
click at [736, 459] on icon "ChevronUp" at bounding box center [739, 456] width 14 height 14
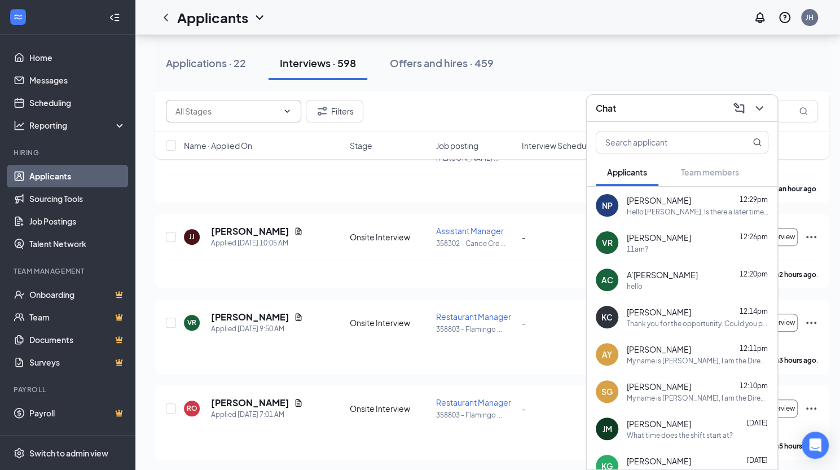
click at [673, 205] on div "[PERSON_NAME] 12:29pm Hello [PERSON_NAME], Is there a later time available [DAT…" at bounding box center [698, 206] width 142 height 22
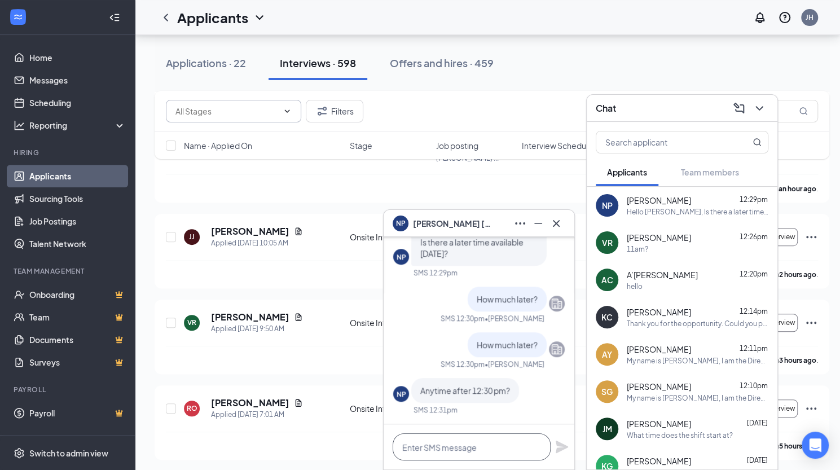
click at [438, 446] on textarea at bounding box center [472, 446] width 158 height 27
type textarea "Would a different day work better?"
click at [561, 445] on icon "Plane" at bounding box center [562, 447] width 12 height 12
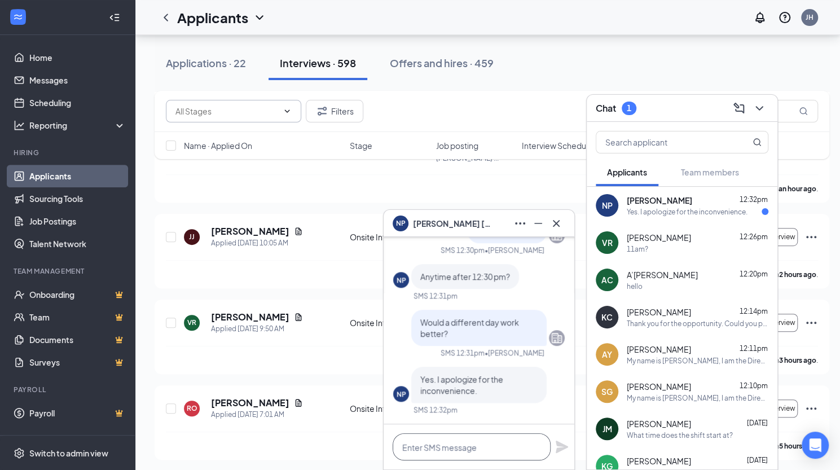
click at [454, 454] on textarea at bounding box center [472, 446] width 158 height 27
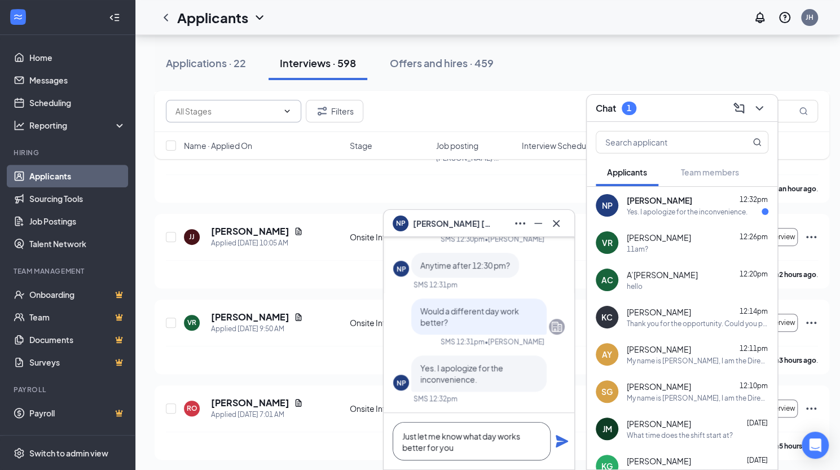
type textarea "Just let me know what day works better for you"
click at [562, 441] on icon "Plane" at bounding box center [562, 441] width 12 height 12
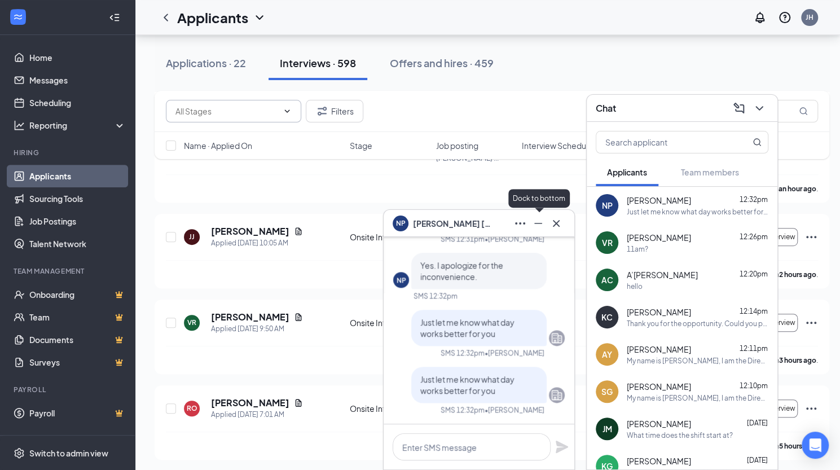
click at [536, 227] on icon "Minimize" at bounding box center [539, 224] width 14 height 14
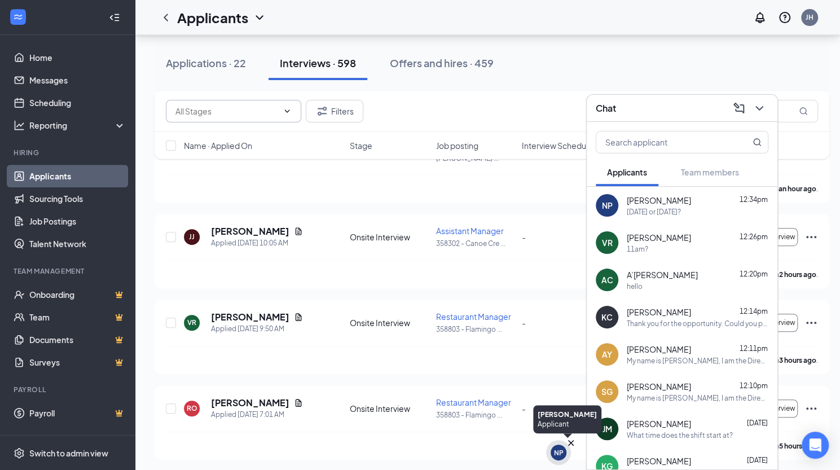
click at [554, 455] on div "NP" at bounding box center [559, 453] width 10 height 10
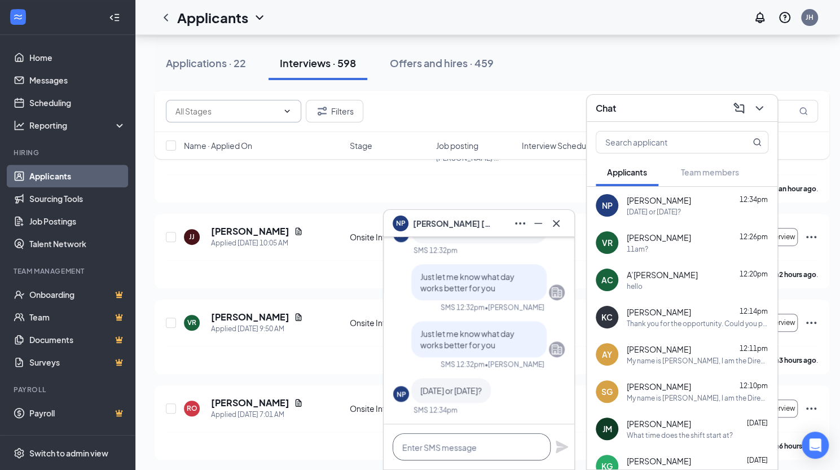
click at [458, 445] on textarea at bounding box center [472, 446] width 158 height 27
type textarea "[DATE] 10am?"
click at [560, 448] on icon "Plane" at bounding box center [562, 447] width 12 height 12
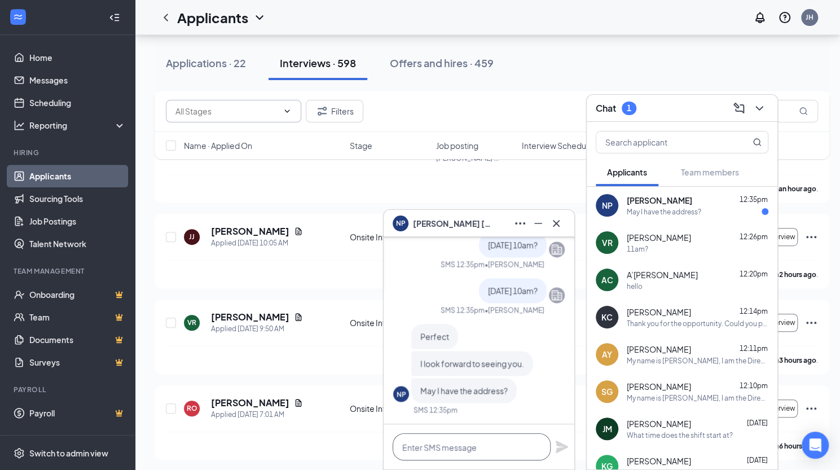
click at [431, 449] on textarea at bounding box center [472, 446] width 158 height 27
type textarea "[STREET_ADDRESS]"
click at [562, 445] on icon "Plane" at bounding box center [562, 447] width 12 height 12
